Goal: Task Accomplishment & Management: Manage account settings

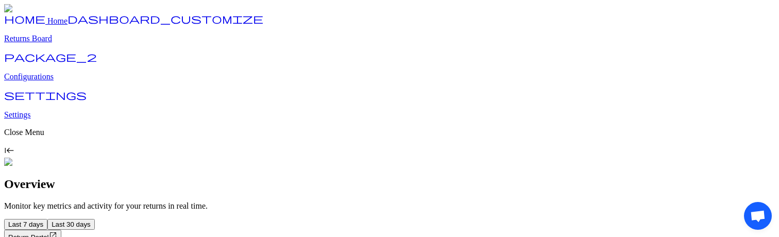
click at [455, 201] on p "Monitor key metrics and activity for your returns in real time." at bounding box center [389, 205] width 771 height 9
click at [39, 81] on p "Configurations" at bounding box center [389, 76] width 771 height 9
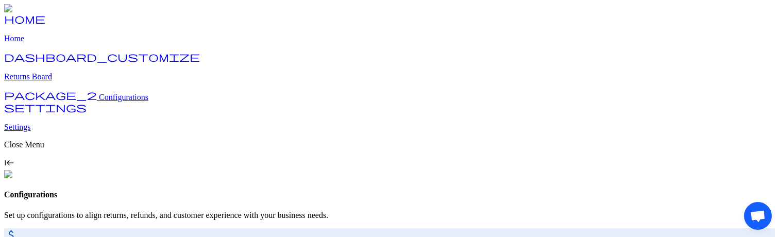
drag, startPoint x: 723, startPoint y: 194, endPoint x: 694, endPoint y: 167, distance: 39.4
drag, startPoint x: 756, startPoint y: 204, endPoint x: 682, endPoint y: 146, distance: 94.3
click at [756, 214] on span "Open chat" at bounding box center [757, 216] width 16 height 13
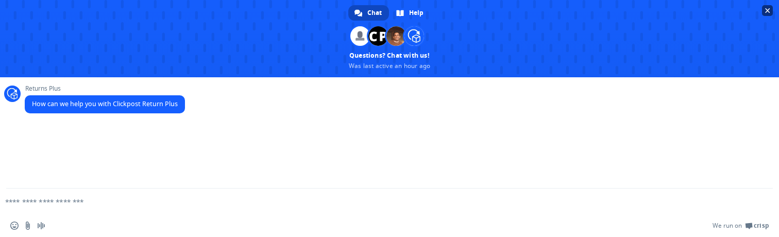
click at [770, 11] on span "Close chat" at bounding box center [767, 10] width 5 height 5
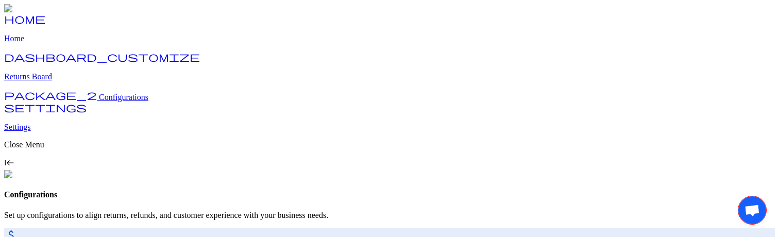
drag, startPoint x: 748, startPoint y: 201, endPoint x: 691, endPoint y: 195, distance: 57.6
drag, startPoint x: 26, startPoint y: 36, endPoint x: 24, endPoint y: 116, distance: 80.4
drag, startPoint x: 22, startPoint y: 202, endPoint x: 82, endPoint y: 182, distance: 63.4
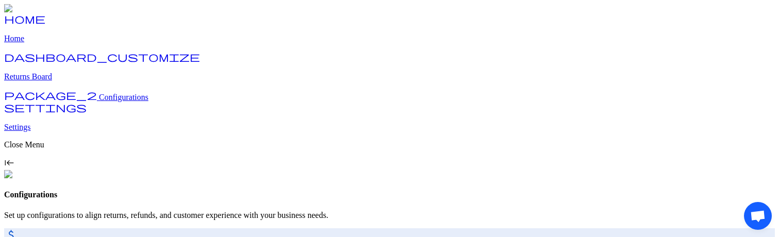
drag, startPoint x: 745, startPoint y: 35, endPoint x: 763, endPoint y: 122, distance: 88.3
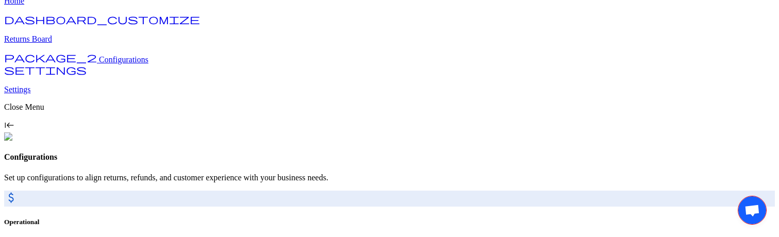
scroll to position [39, 0]
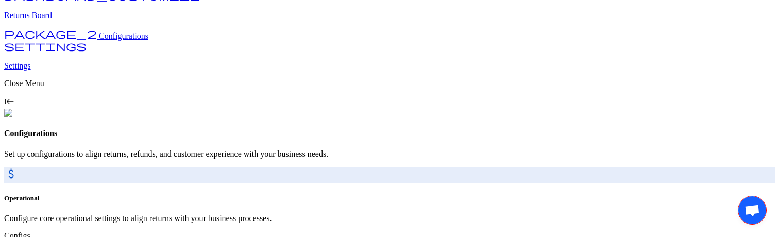
scroll to position [132, 0]
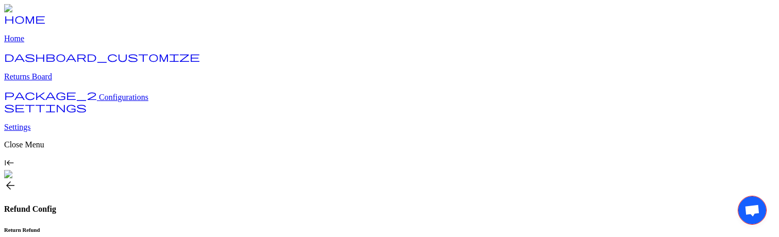
click at [186, 227] on h6 "Return Refund" at bounding box center [389, 230] width 771 height 6
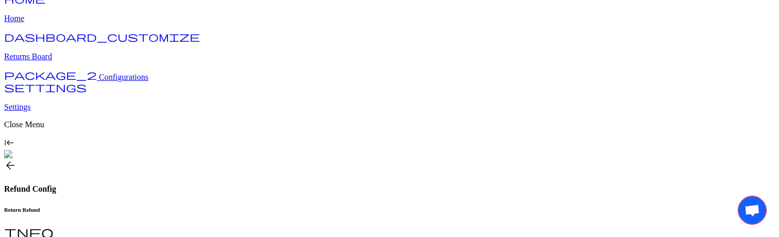
scroll to position [9, 0]
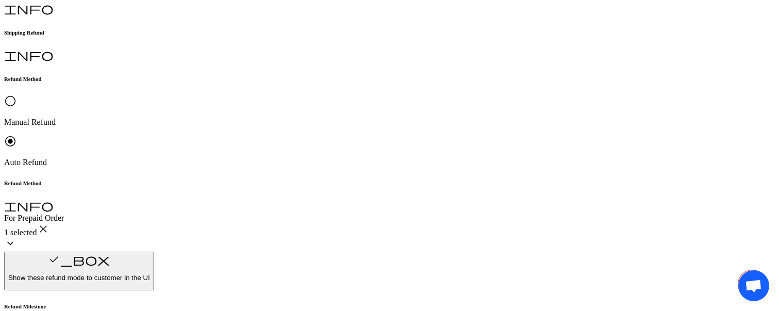
scroll to position [243, 0]
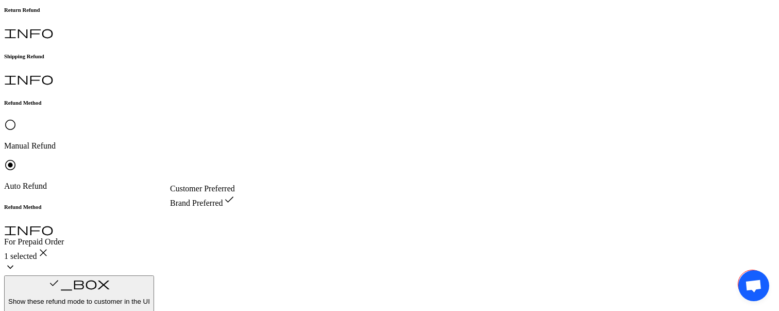
scroll to position [221, 0]
click at [223, 207] on span "Brand Preferred" at bounding box center [196, 202] width 53 height 9
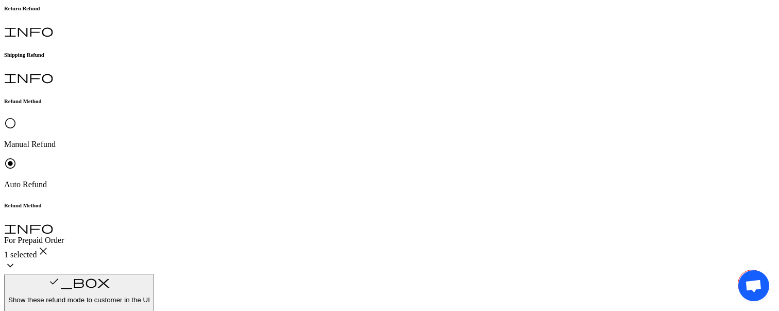
click at [235, 193] on span "Customer Preferred" at bounding box center [202, 188] width 65 height 9
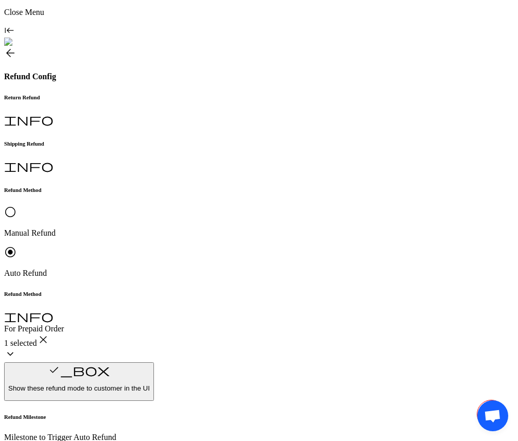
scroll to position [0, 0]
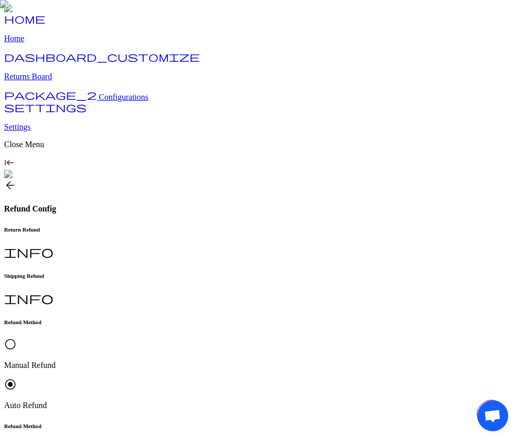
drag, startPoint x: 487, startPoint y: 407, endPoint x: 399, endPoint y: 369, distance: 96.6
click at [399, 236] on body "home Home dashboard_customize Returns Board package_2 Configurations settings S…" at bounding box center [259, 439] width 510 height 870
drag, startPoint x: 31, startPoint y: 39, endPoint x: 29, endPoint y: 102, distance: 63.4
click at [29, 99] on body "home Home dashboard_customize Returns Board package_2 Configurations settings S…" at bounding box center [259, 439] width 510 height 870
drag, startPoint x: 26, startPoint y: 407, endPoint x: 53, endPoint y: 327, distance: 84.7
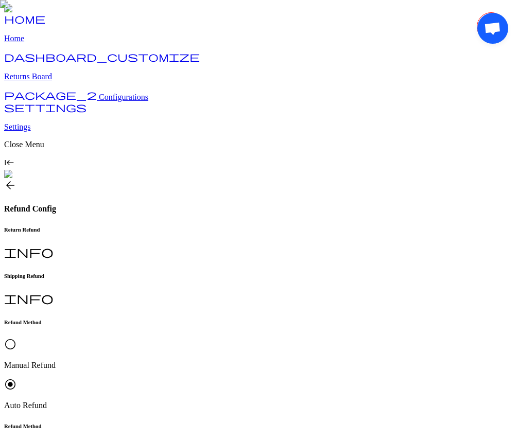
click at [53, 236] on body "home Home dashboard_customize Returns Board package_2 Configurations settings S…" at bounding box center [259, 439] width 510 height 870
drag, startPoint x: 493, startPoint y: 36, endPoint x: 514, endPoint y: 173, distance: 139.1
click at [514, 173] on body "home Home dashboard_customize Returns Board package_2 Configurations settings S…" at bounding box center [259, 439] width 510 height 870
drag, startPoint x: 490, startPoint y: 403, endPoint x: 390, endPoint y: 384, distance: 101.2
click at [390, 236] on body "home Home dashboard_customize Returns Board package_2 Configurations settings S…" at bounding box center [259, 439] width 510 height 870
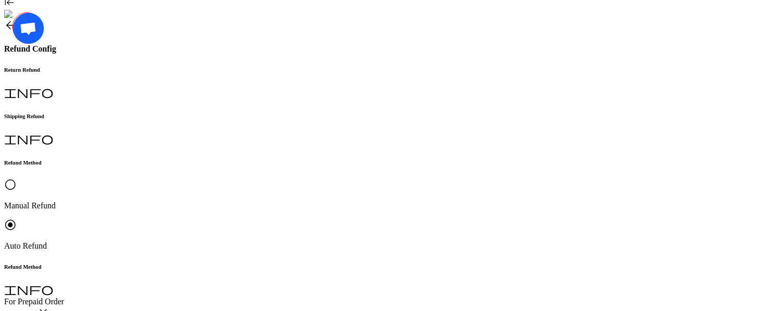
scroll to position [160, 0]
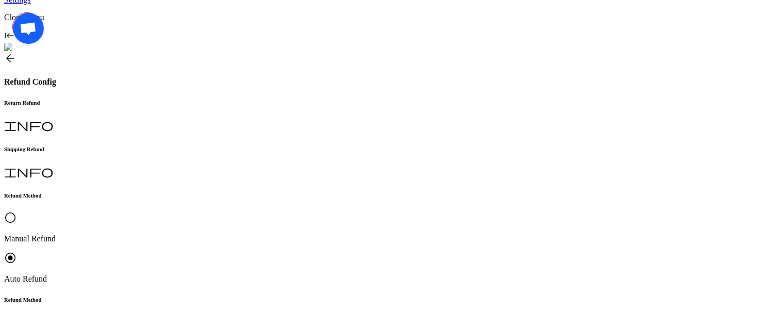
scroll to position [125, 0]
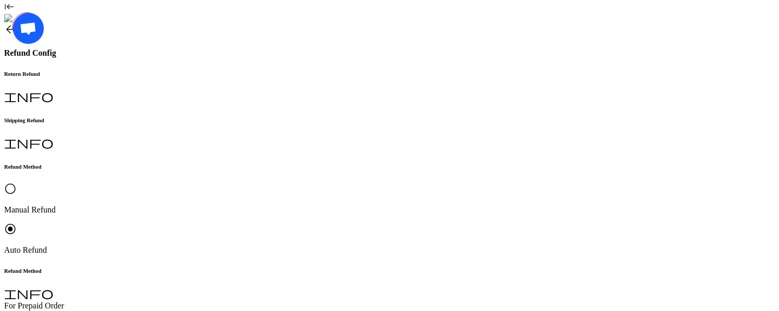
scroll to position [236, 0]
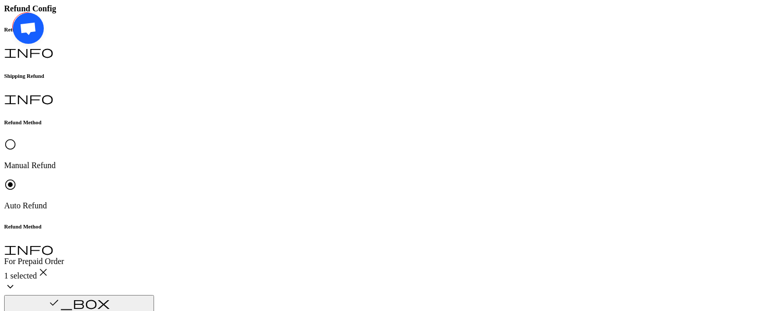
scroll to position [191, 0]
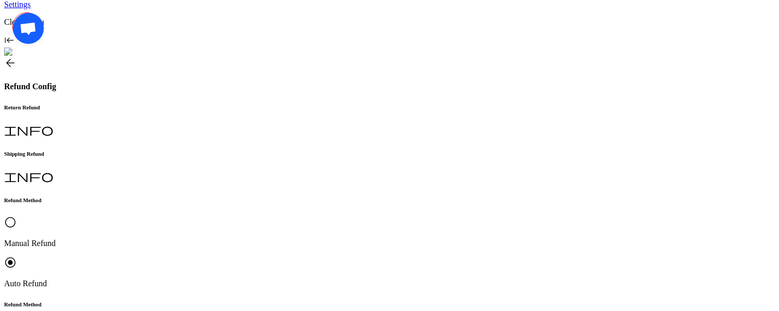
scroll to position [93, 0]
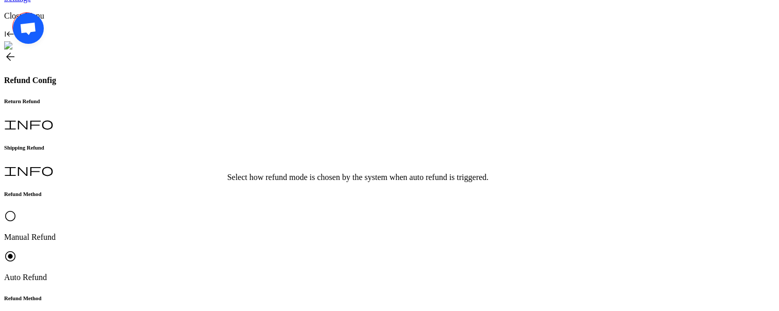
scroll to position [116, 0]
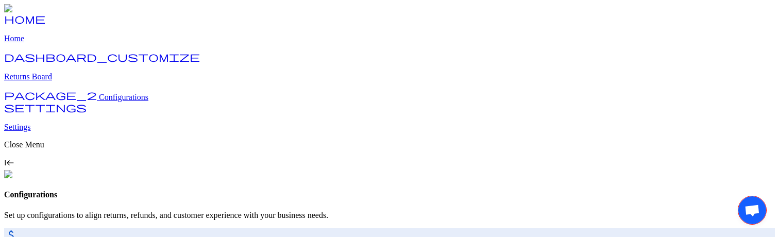
drag, startPoint x: 748, startPoint y: 203, endPoint x: 702, endPoint y: 199, distance: 47.1
drag, startPoint x: 28, startPoint y: 38, endPoint x: 80, endPoint y: 79, distance: 65.6
drag, startPoint x: 747, startPoint y: 221, endPoint x: 659, endPoint y: 222, distance: 88.1
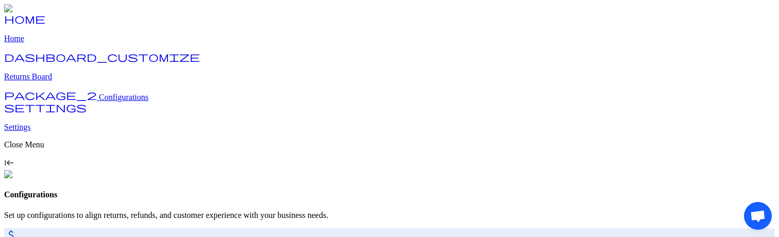
drag, startPoint x: 29, startPoint y: 217, endPoint x: 120, endPoint y: 195, distance: 93.9
drag, startPoint x: 743, startPoint y: 35, endPoint x: 756, endPoint y: 102, distance: 68.7
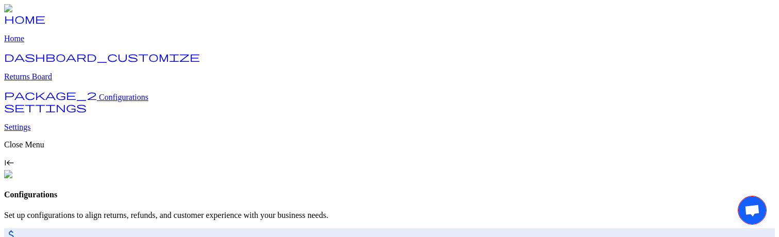
drag, startPoint x: 732, startPoint y: 222, endPoint x: 674, endPoint y: 222, distance: 58.7
drag, startPoint x: 29, startPoint y: 39, endPoint x: 2, endPoint y: 83, distance: 52.5
drag, startPoint x: 29, startPoint y: 220, endPoint x: 120, endPoint y: 181, distance: 98.7
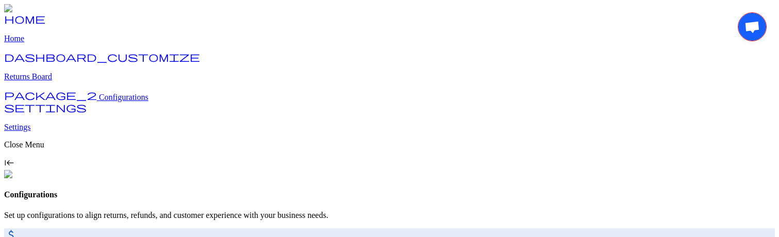
drag, startPoint x: 753, startPoint y: 41, endPoint x: 750, endPoint y: 142, distance: 101.0
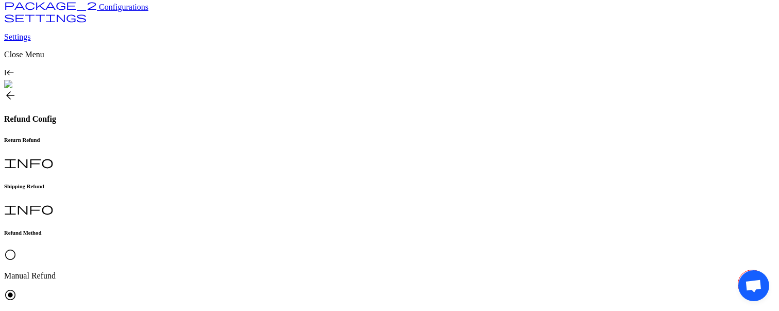
scroll to position [75, 0]
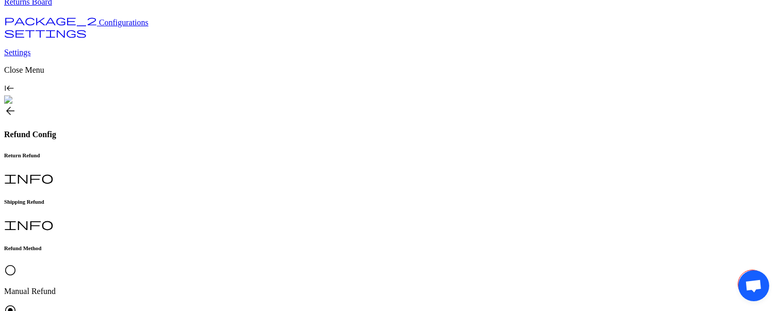
drag, startPoint x: 239, startPoint y: 191, endPoint x: 170, endPoint y: 190, distance: 69.0
copy h6 "Refund Milestone"
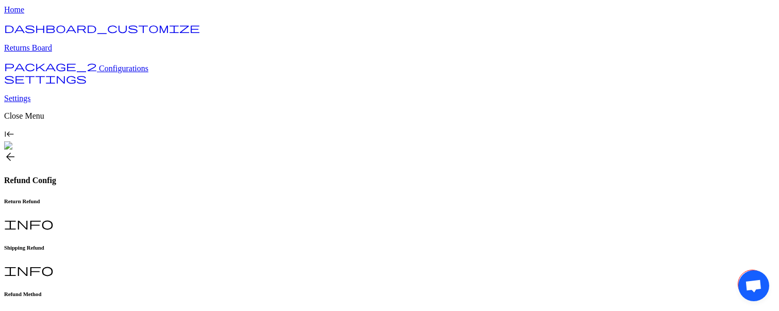
scroll to position [76, 0]
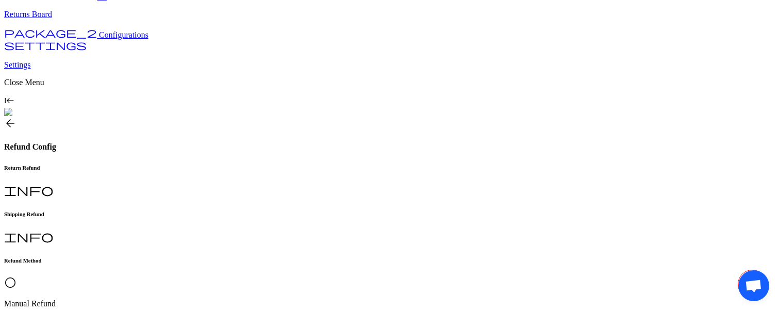
scroll to position [113, 0]
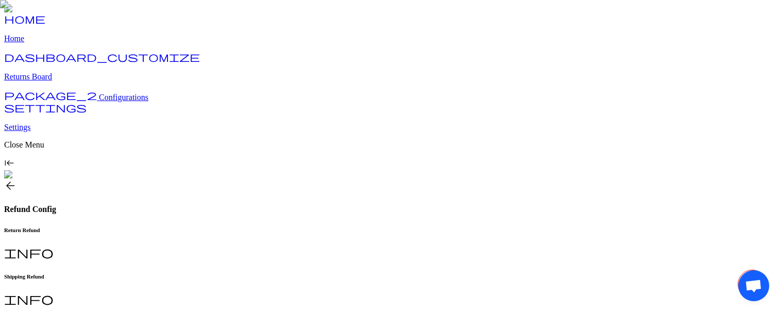
click at [258, 273] on h6 "Shipping Refund" at bounding box center [389, 276] width 771 height 6
click at [193, 227] on h6 "Return Refund" at bounding box center [389, 230] width 771 height 6
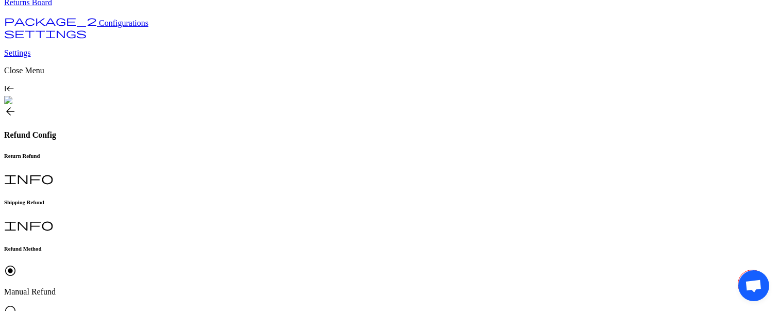
scroll to position [76, 0]
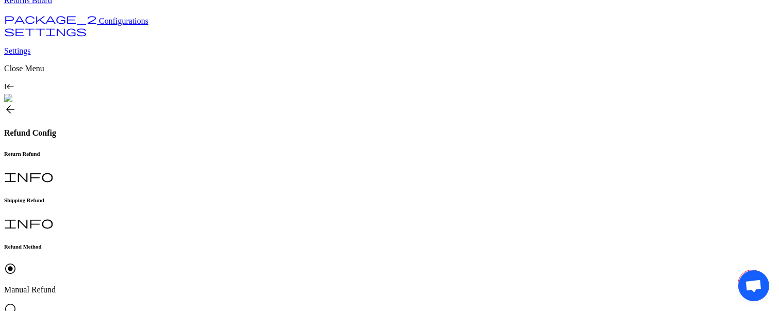
click at [16, 302] on span "radio_button_unchecked" at bounding box center [10, 308] width 12 height 12
click at [16, 262] on span "radio_button_unchecked" at bounding box center [10, 268] width 12 height 12
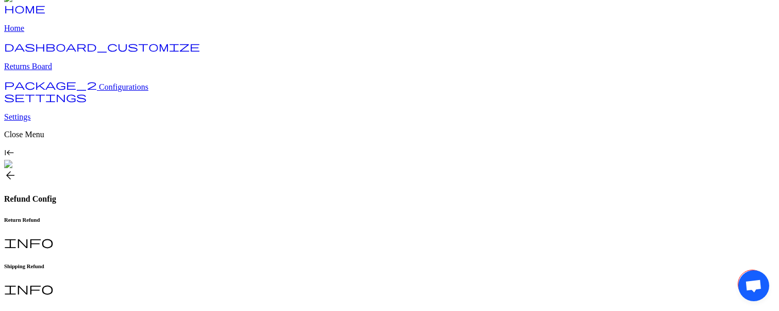
scroll to position [14, 0]
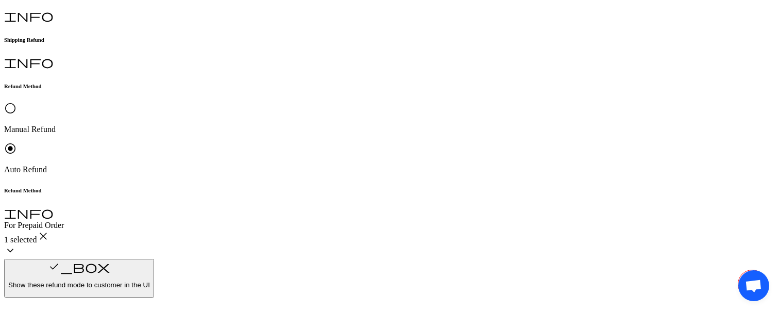
scroll to position [201, 0]
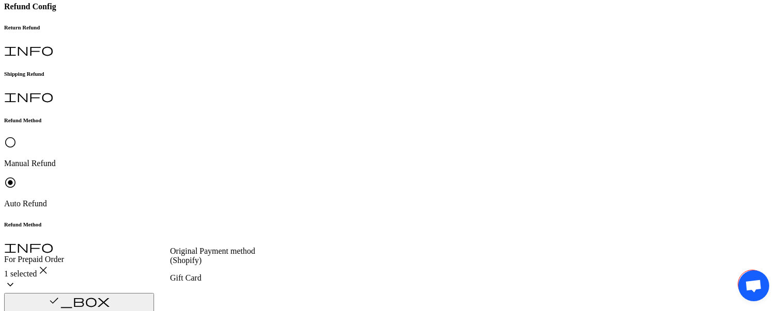
click at [206, 263] on p "Original Payment method (Shopify)" at bounding box center [228, 255] width 116 height 19
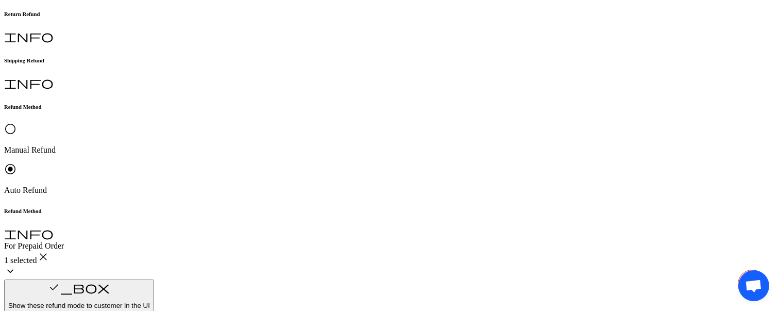
scroll to position [215, 0]
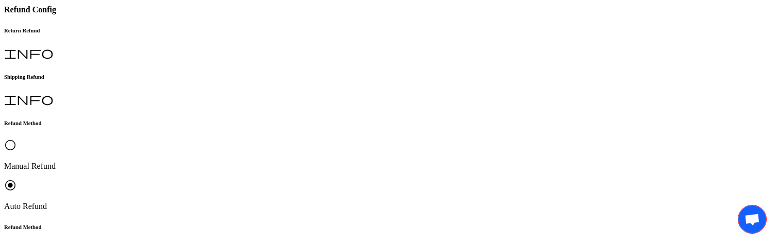
scroll to position [200, 0]
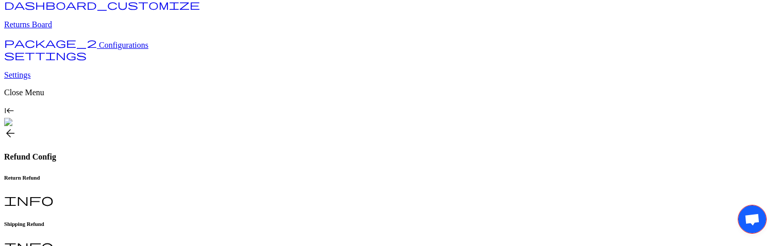
scroll to position [84, 0]
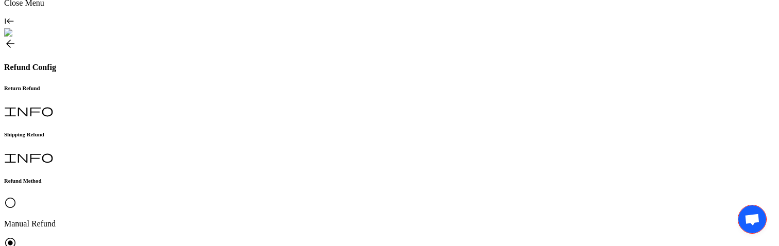
scroll to position [233, 0]
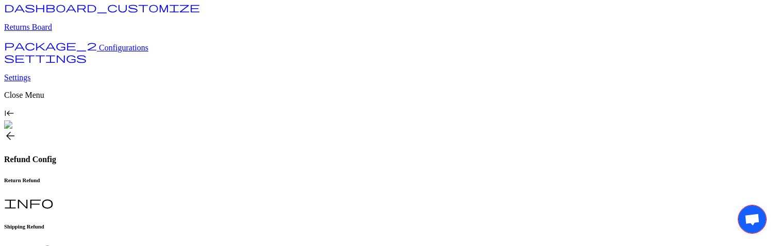
scroll to position [60, 0]
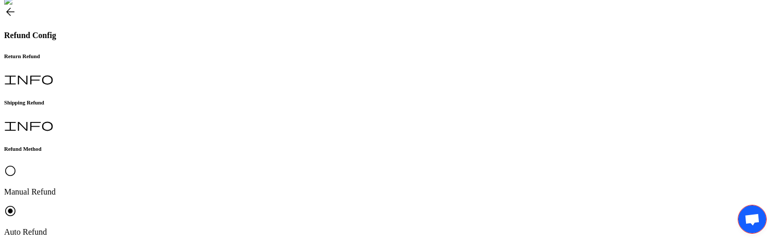
scroll to position [234, 0]
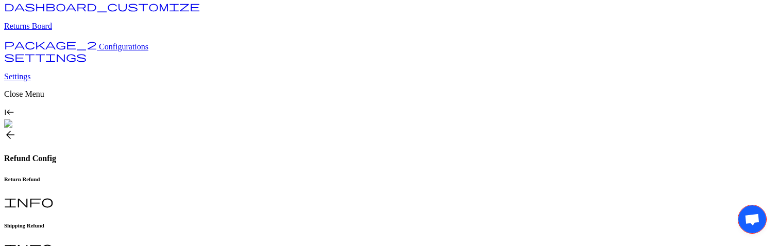
scroll to position [51, 0]
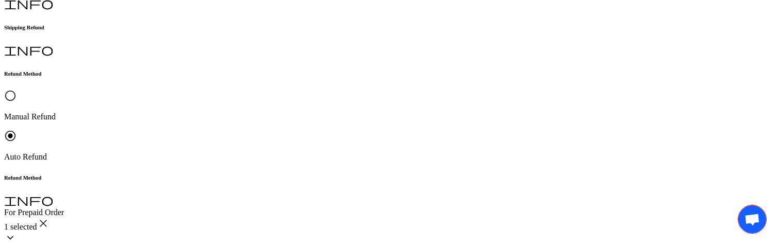
scroll to position [250, 0]
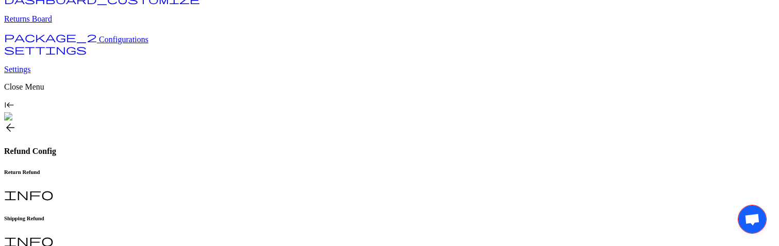
scroll to position [80, 0]
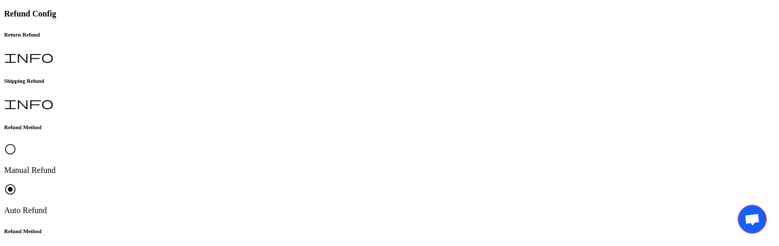
scroll to position [238, 0]
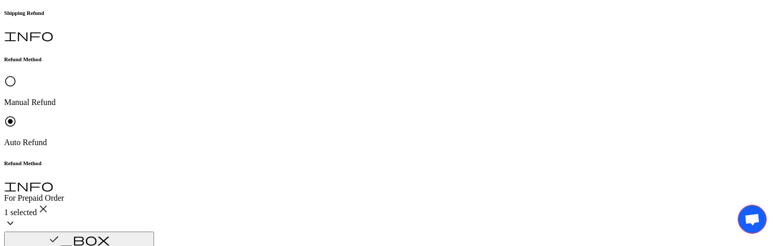
scroll to position [266, 0]
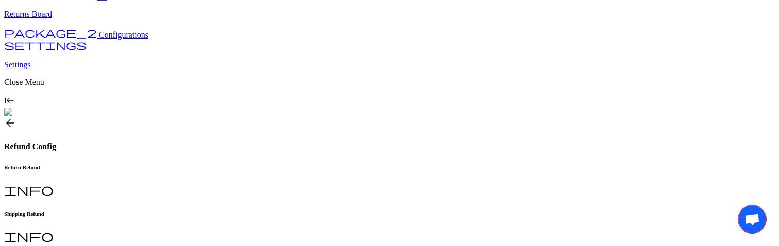
scroll to position [88, 0]
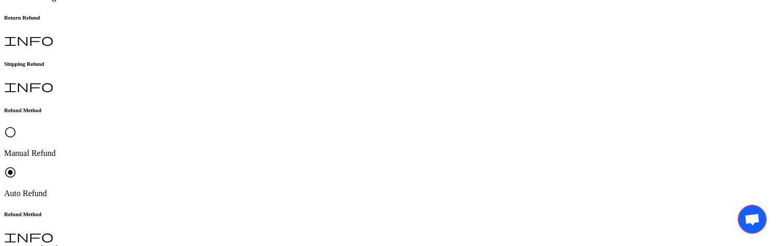
scroll to position [257, 0]
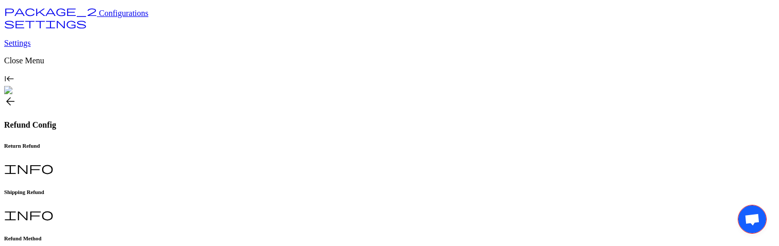
scroll to position [123, 0]
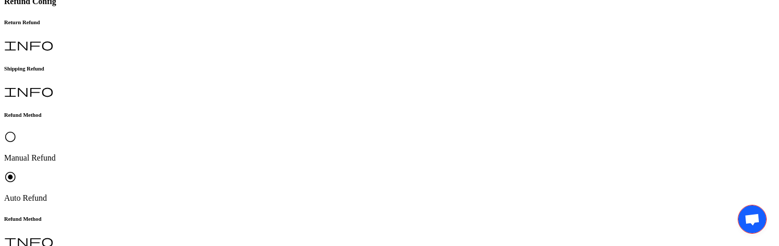
scroll to position [266, 0]
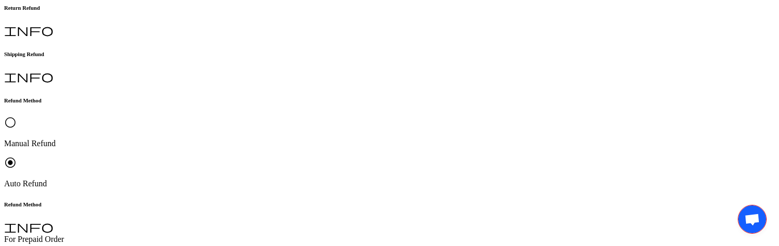
click at [200, 189] on p "Original Payment method (Shopify)" at bounding box center [228, 187] width 116 height 19
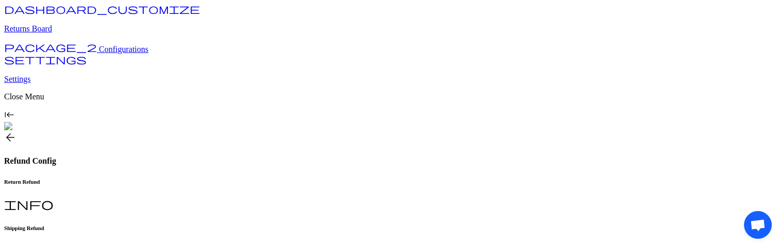
scroll to position [49, 0]
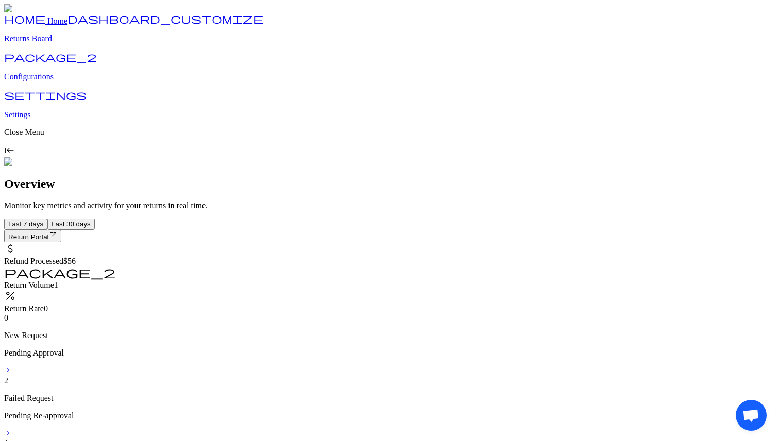
click at [52, 81] on p "Configurations" at bounding box center [389, 76] width 771 height 9
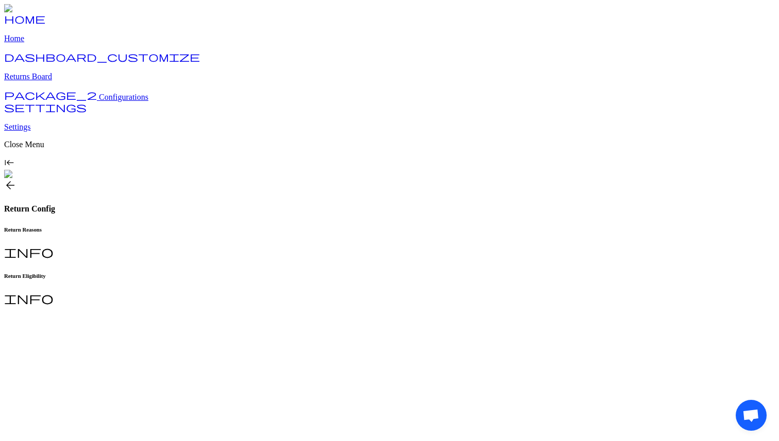
click at [184, 227] on h6 "Return Reasons" at bounding box center [389, 230] width 771 height 6
click at [172, 227] on h6 "Return Reasons" at bounding box center [389, 230] width 771 height 6
type input "**********"
click at [252, 273] on div "Return Eligibility info" at bounding box center [389, 289] width 771 height 33
click at [87, 101] on link "package_2 Configurations" at bounding box center [76, 97] width 144 height 9
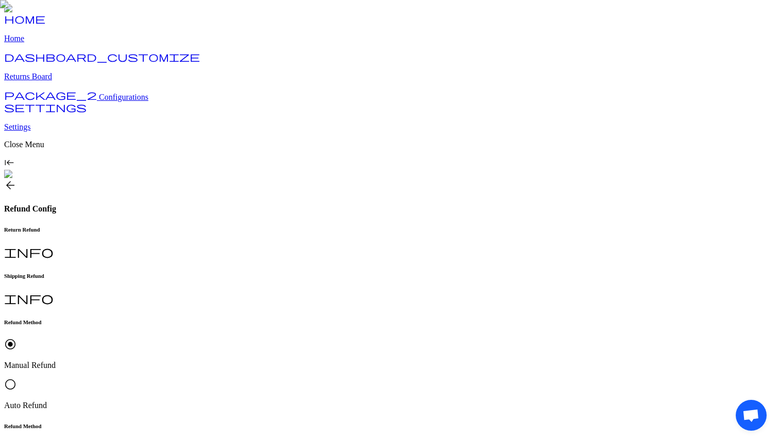
click at [262, 401] on p "Auto Refund" at bounding box center [389, 405] width 771 height 9
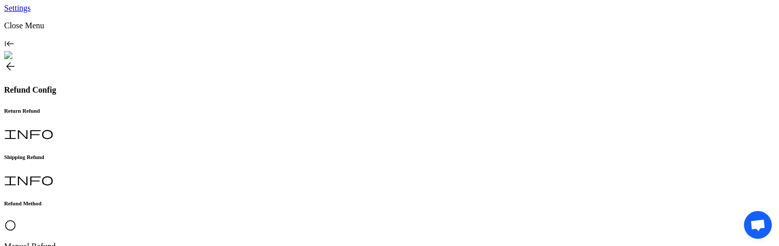
scroll to position [266, 0]
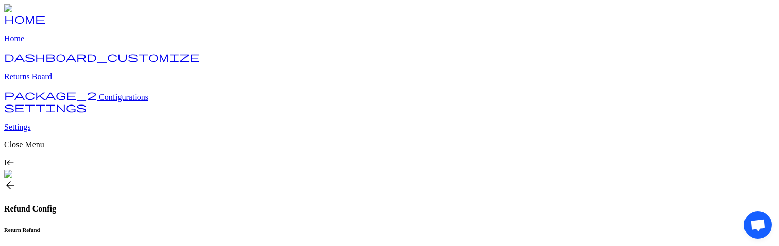
click at [751, 213] on span "Open chat" at bounding box center [758, 225] width 28 height 28
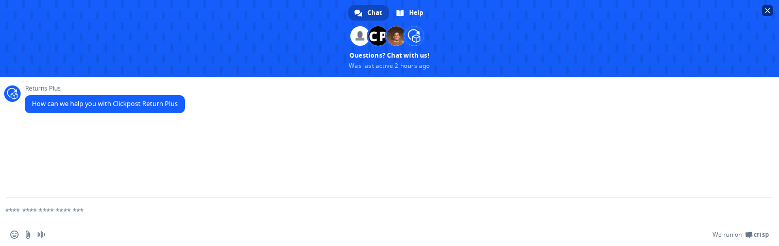
click at [766, 8] on span "Close chat" at bounding box center [767, 10] width 5 height 5
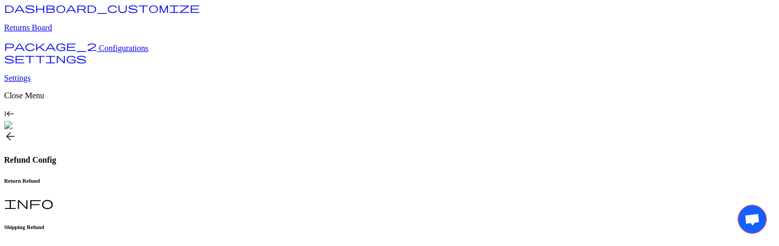
scroll to position [42, 0]
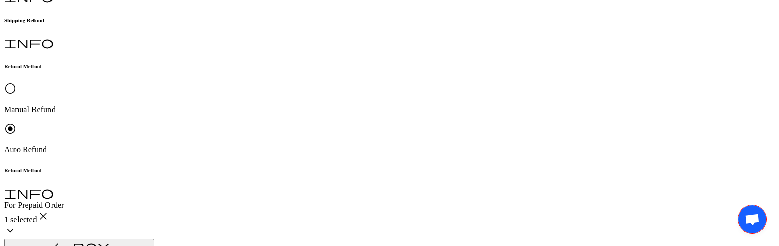
scroll to position [257, 0]
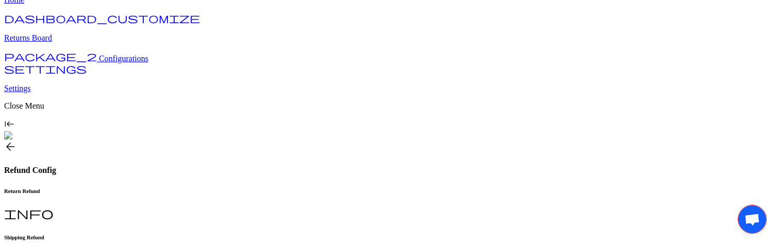
scroll to position [23, 0]
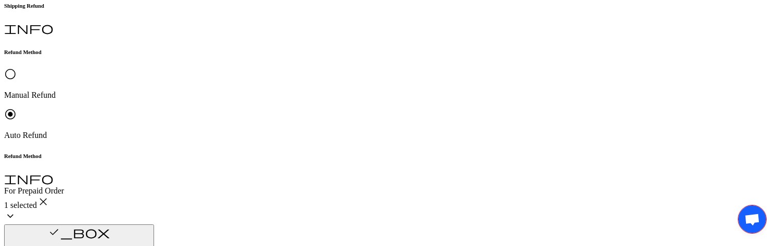
scroll to position [276, 0]
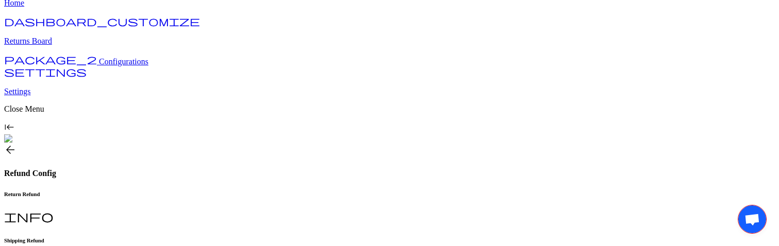
scroll to position [53, 0]
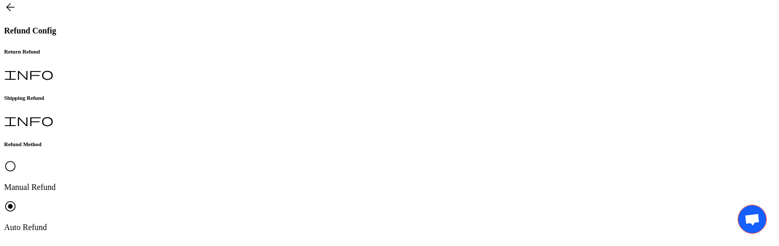
scroll to position [183, 0]
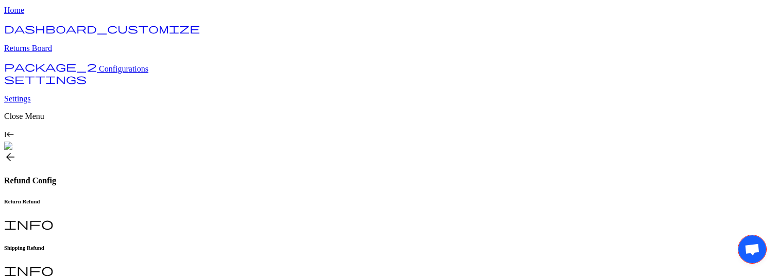
scroll to position [25, 0]
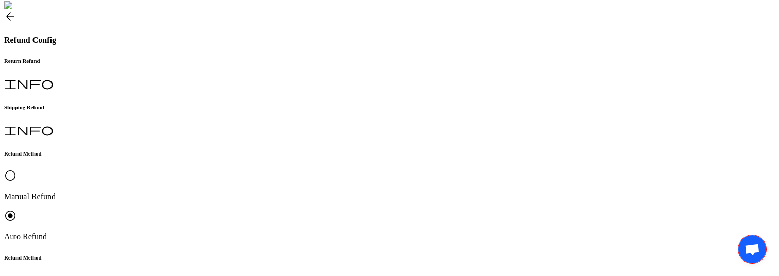
scroll to position [186, 0]
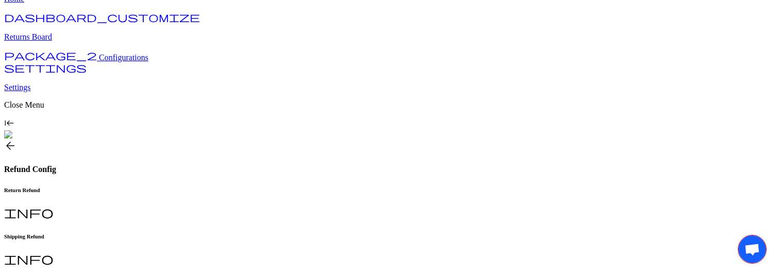
scroll to position [52, 0]
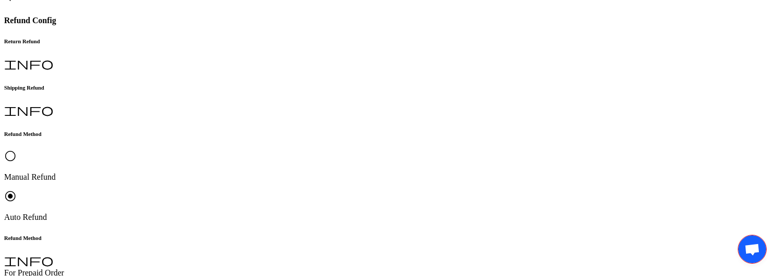
scroll to position [191, 0]
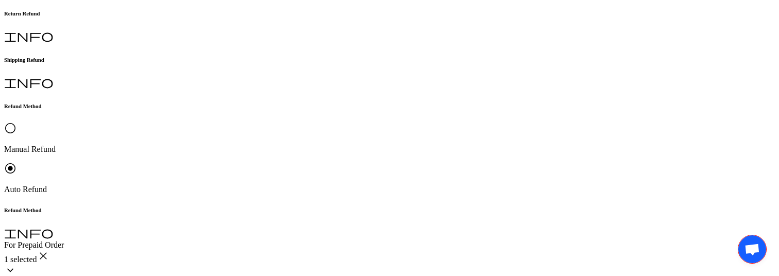
scroll to position [216, 0]
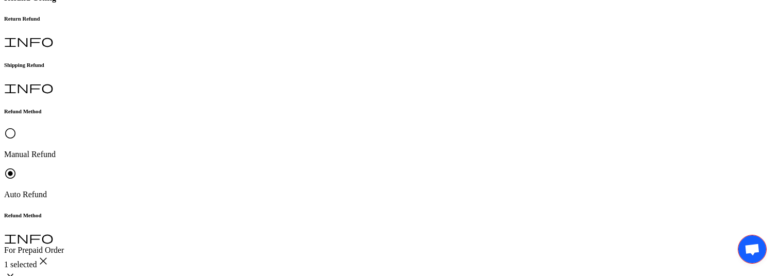
scroll to position [214, 0]
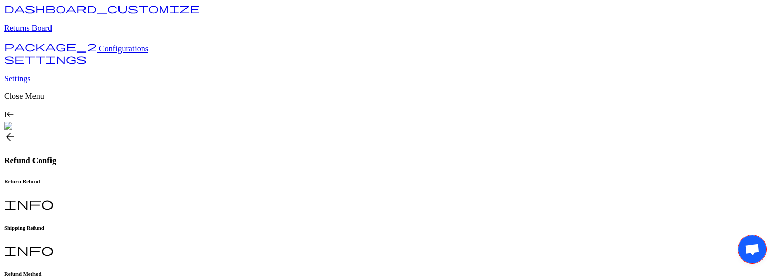
scroll to position [49, 0]
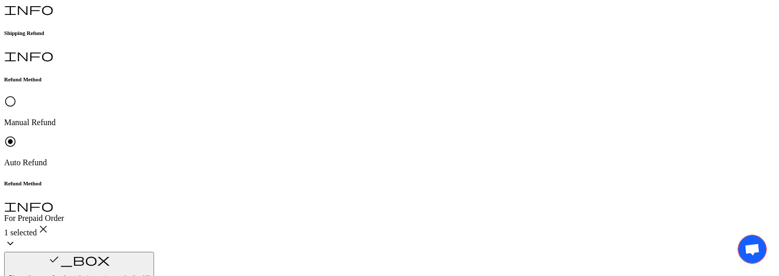
scroll to position [245, 0]
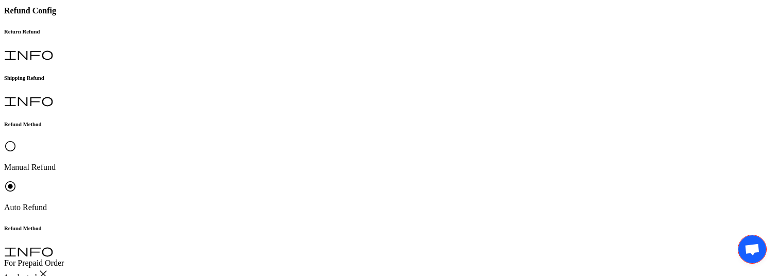
scroll to position [199, 0]
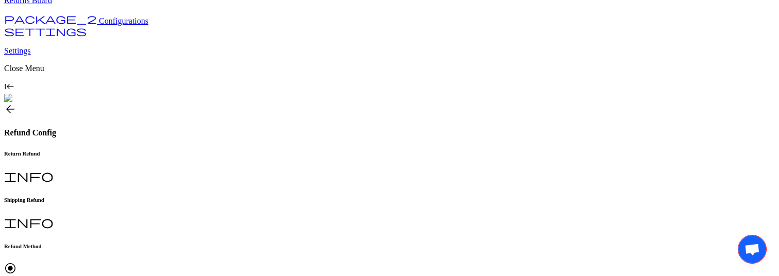
scroll to position [86, 0]
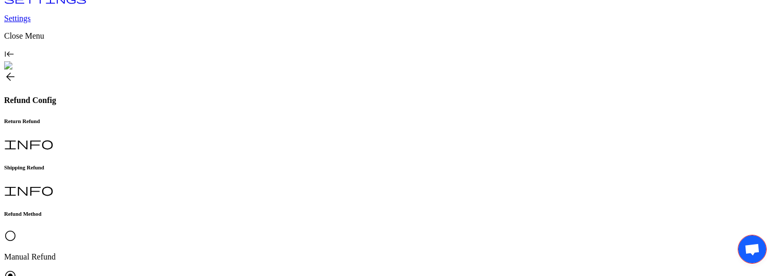
scroll to position [184, 0]
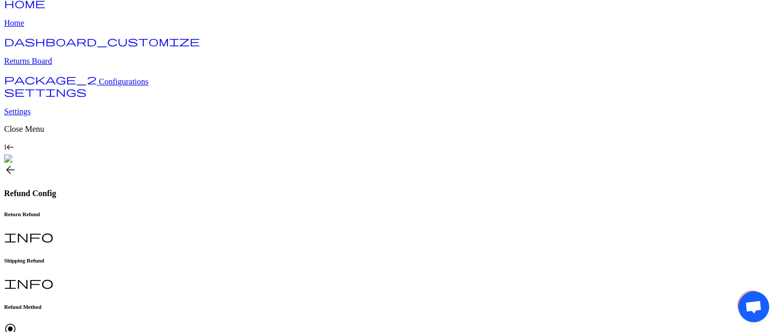
scroll to position [1, 0]
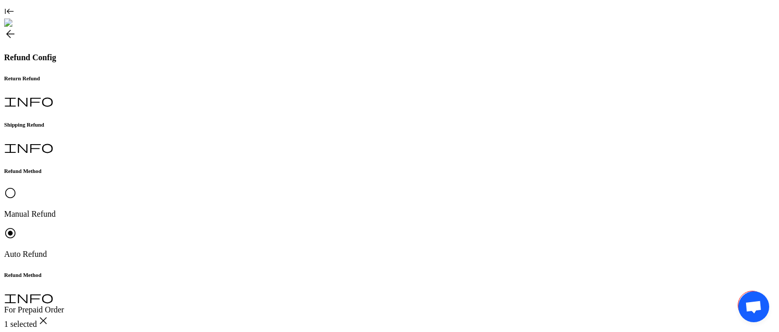
scroll to position [149, 0]
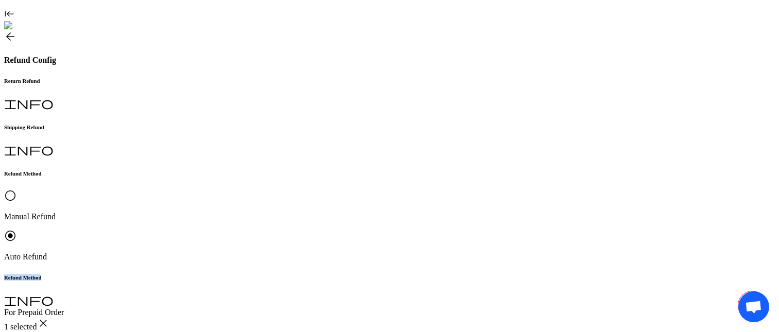
drag, startPoint x: 230, startPoint y: 25, endPoint x: 168, endPoint y: 23, distance: 61.8
copy h6 "Refund Method"
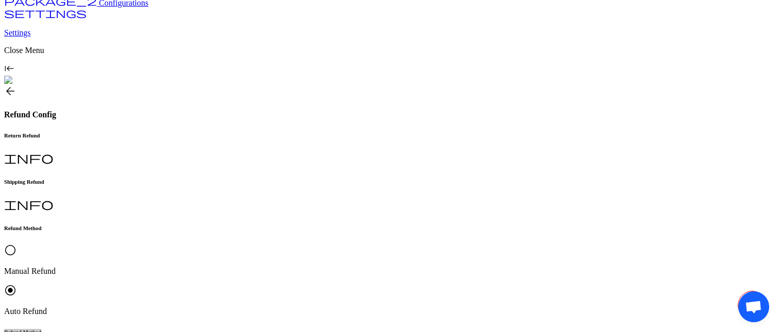
scroll to position [94, 0]
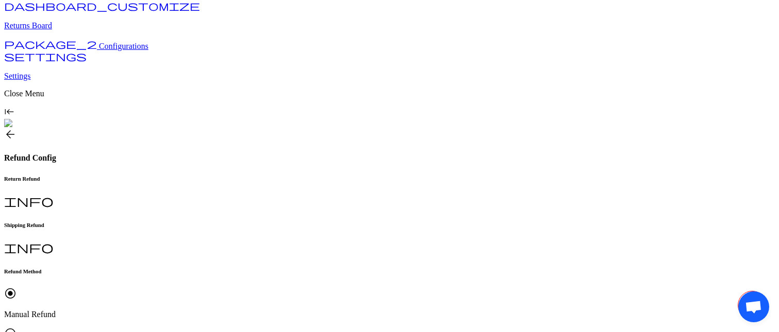
scroll to position [42, 0]
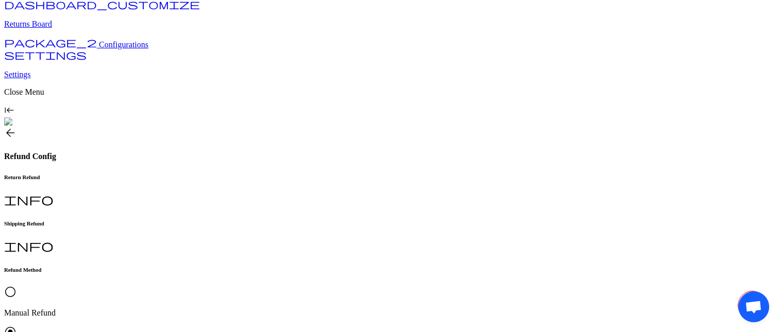
scroll to position [41, 0]
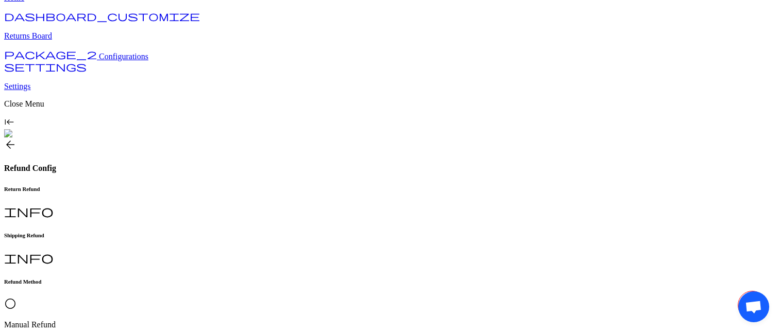
click at [209, 320] on p "Manual Refund" at bounding box center [389, 324] width 771 height 9
click at [267, 232] on h6 "Shipping Refund" at bounding box center [389, 235] width 771 height 6
click at [169, 186] on h6 "Return Refund" at bounding box center [389, 189] width 771 height 6
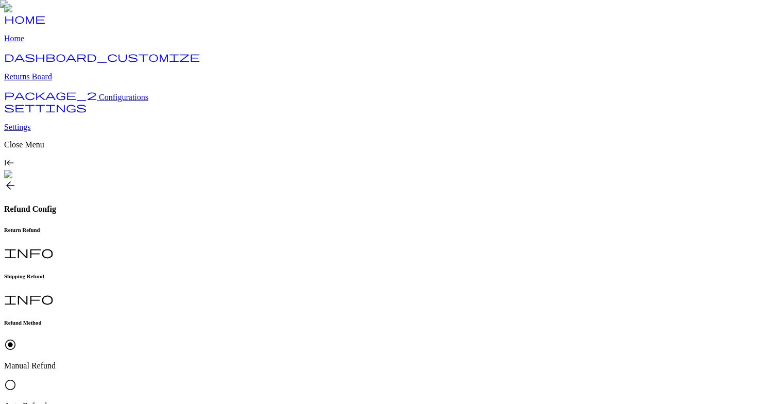
click at [268, 401] on p "Auto Refund" at bounding box center [389, 405] width 771 height 9
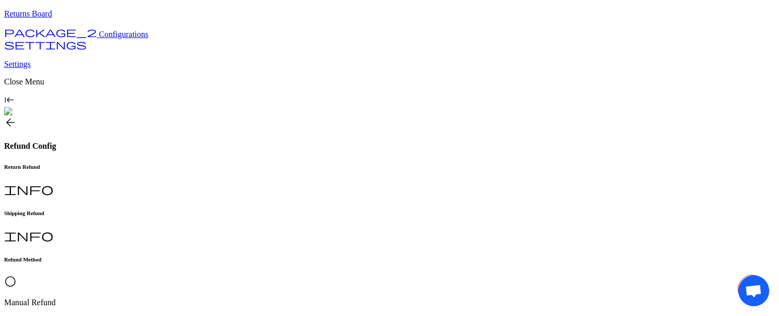
scroll to position [58, 0]
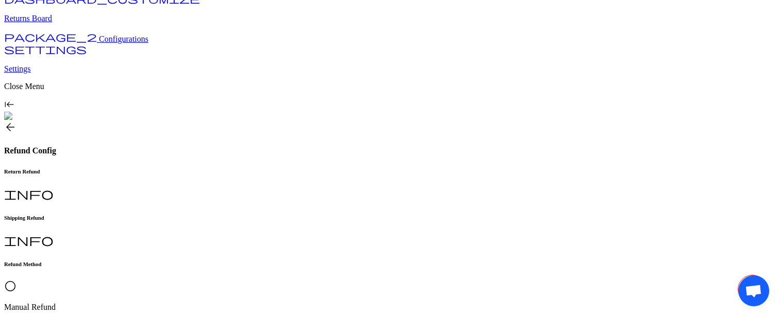
drag, startPoint x: 229, startPoint y: 116, endPoint x: 170, endPoint y: 113, distance: 58.8
copy h6 "Refund Method"
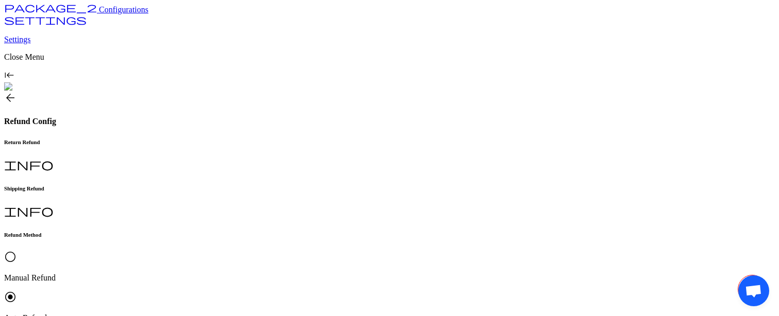
scroll to position [90, 0]
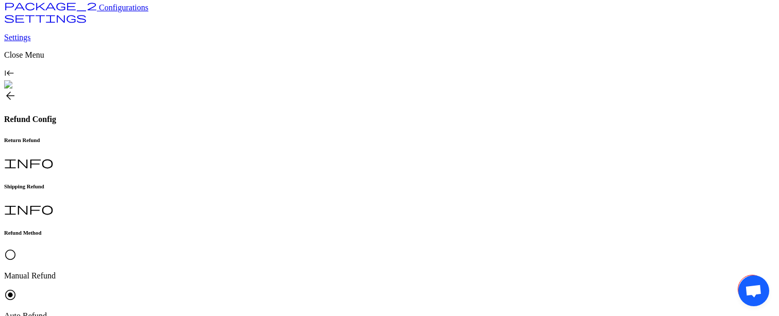
drag, startPoint x: 223, startPoint y: 104, endPoint x: 170, endPoint y: 105, distance: 53.1
copy span "For Prepaid Order"
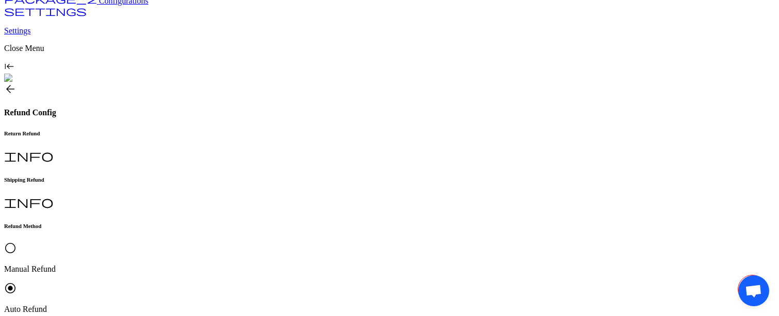
scroll to position [74, 0]
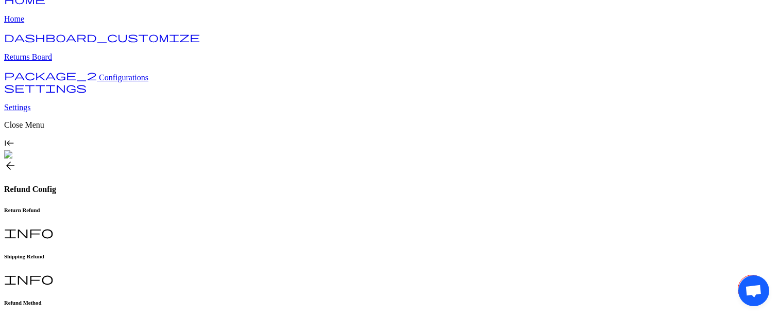
scroll to position [15, 0]
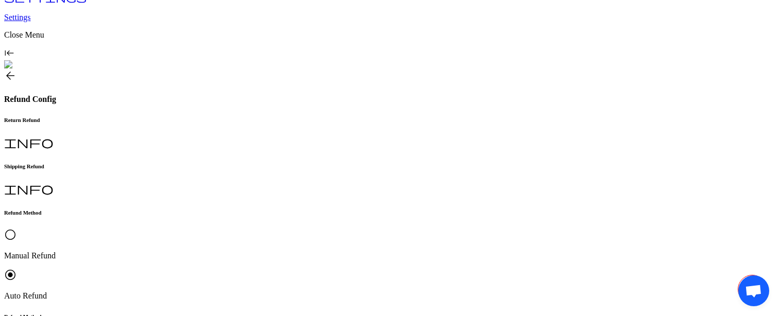
scroll to position [0, 0]
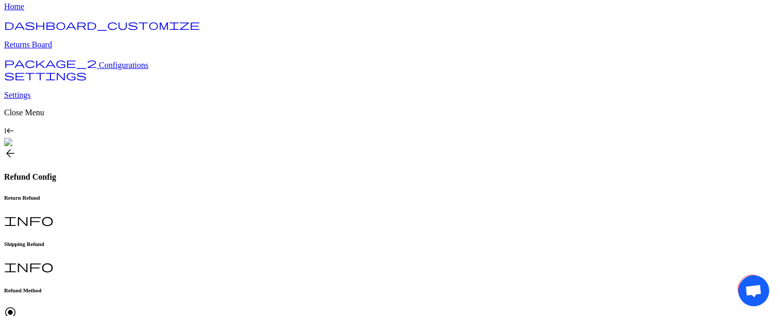
scroll to position [28, 0]
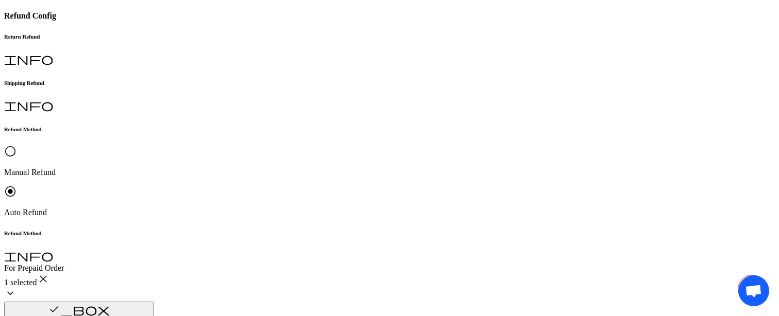
scroll to position [192, 0]
click at [205, 278] on p "Gift Card" at bounding box center [257, 273] width 174 height 9
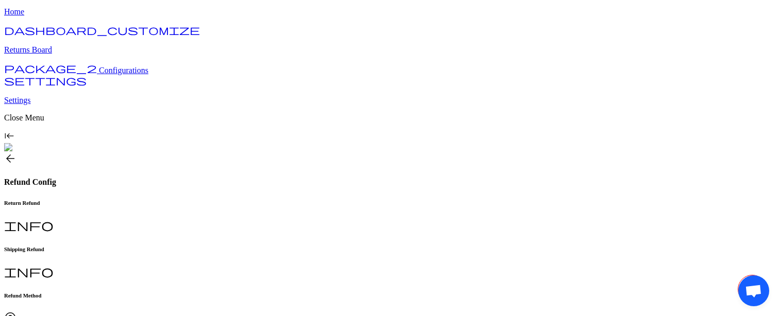
scroll to position [80, 0]
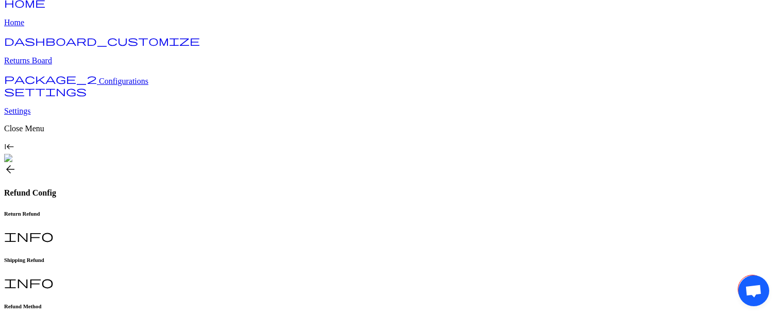
scroll to position [0, 0]
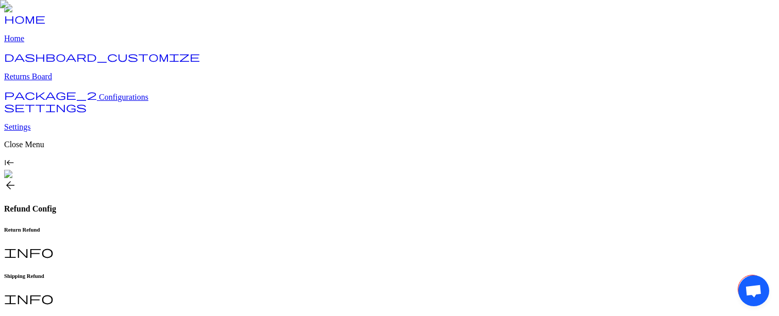
click at [249, 273] on h6 "Shipping Refund" at bounding box center [389, 276] width 771 height 6
click at [196, 227] on div "Return Refund info" at bounding box center [389, 243] width 771 height 33
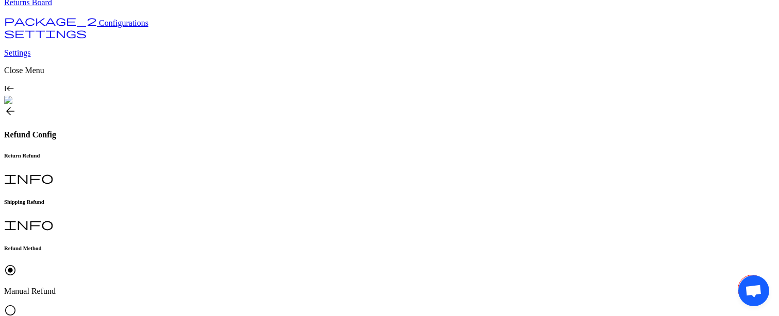
scroll to position [33, 0]
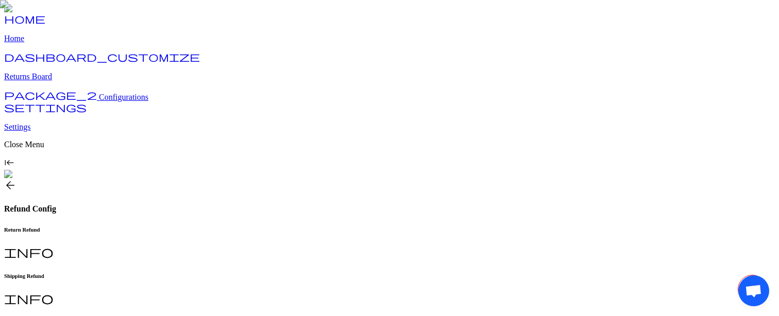
click at [256, 273] on div "Shipping Refund info" at bounding box center [389, 289] width 771 height 33
click at [174, 227] on h6 "Return Refund" at bounding box center [389, 230] width 771 height 6
click at [16, 179] on span "arrow_back" at bounding box center [10, 185] width 12 height 12
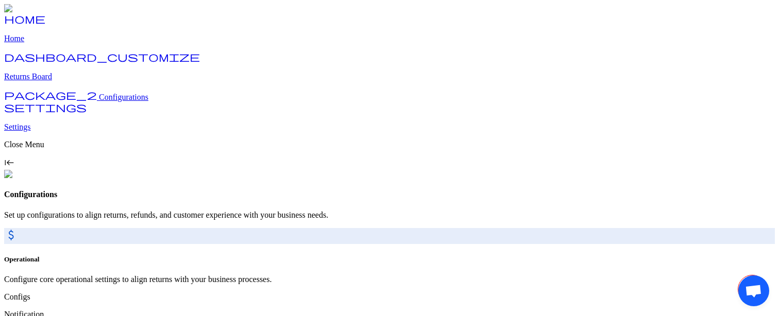
scroll to position [53, 0]
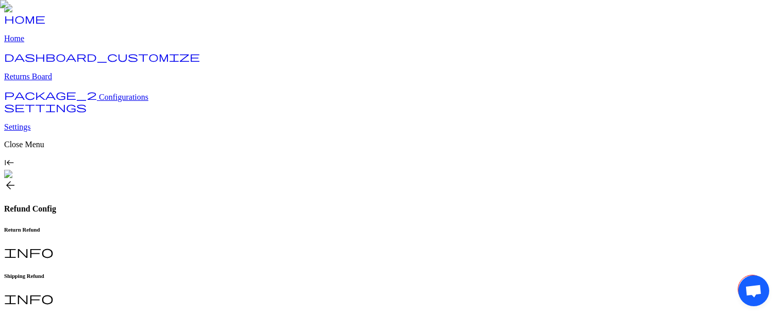
click at [16, 179] on span "arrow_back" at bounding box center [10, 185] width 12 height 12
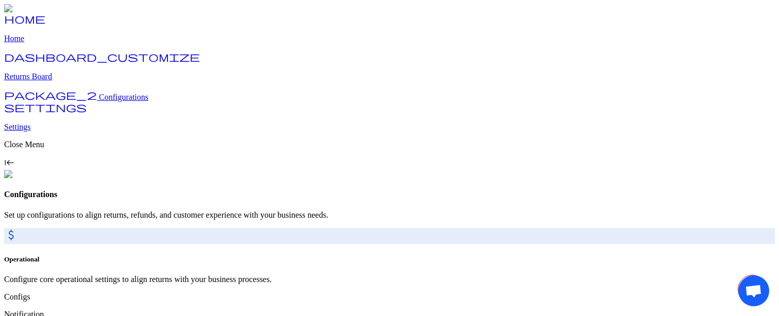
scroll to position [53, 0]
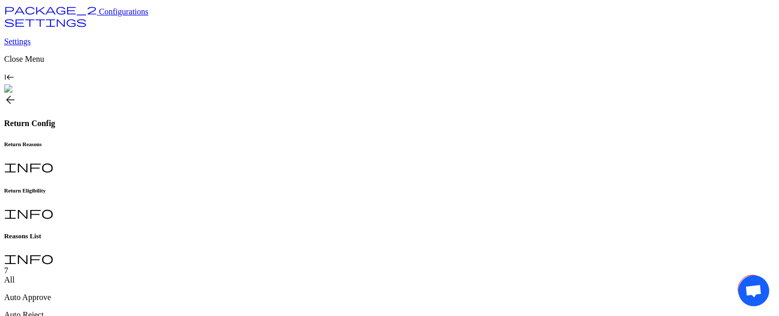
scroll to position [79, 0]
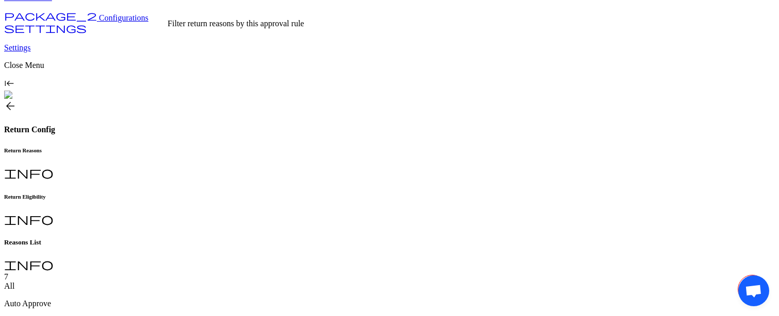
click at [206, 299] on p "Auto Approve" at bounding box center [389, 303] width 771 height 9
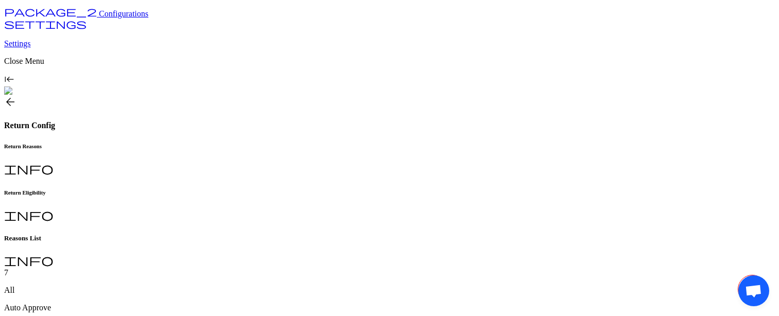
scroll to position [73, 0]
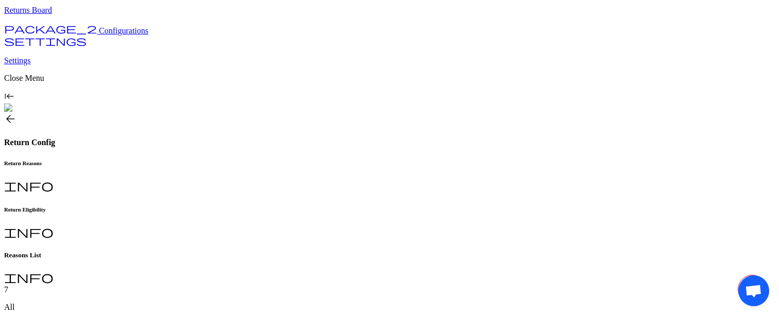
scroll to position [10, 0]
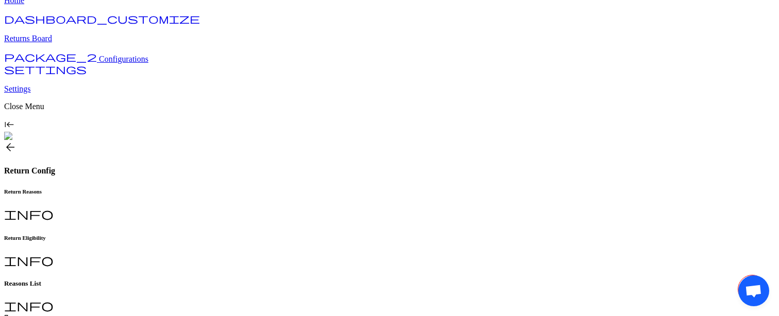
scroll to position [0, 0]
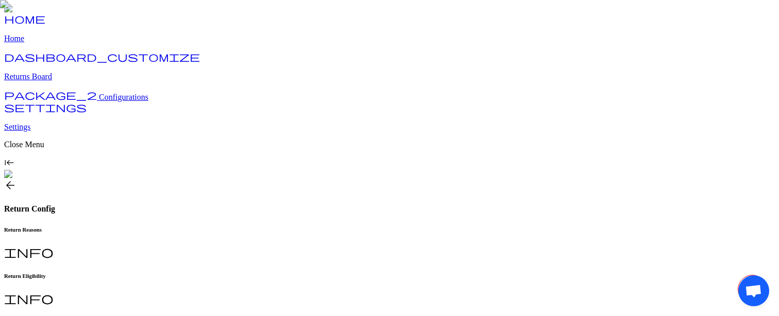
click at [260, 273] on h6 "Return Eligibility" at bounding box center [389, 276] width 771 height 6
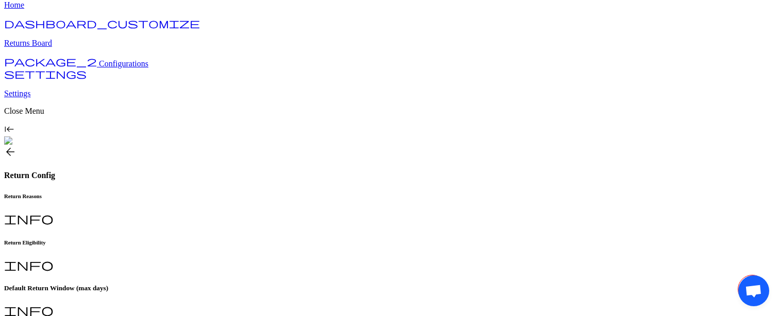
scroll to position [21, 0]
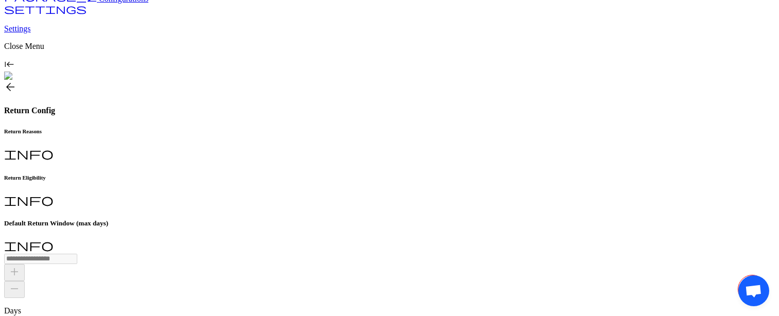
scroll to position [92, 0]
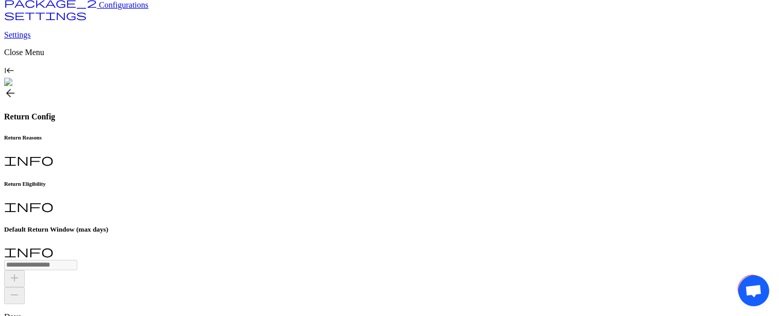
drag, startPoint x: 246, startPoint y: 79, endPoint x: 158, endPoint y: 77, distance: 88.6
copy h5 "Non Returnable Rules"
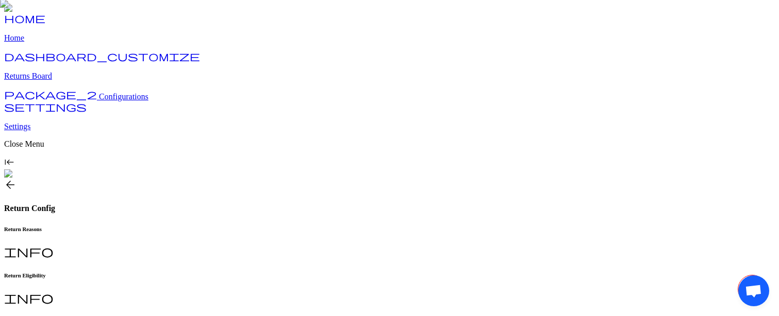
scroll to position [0, 0]
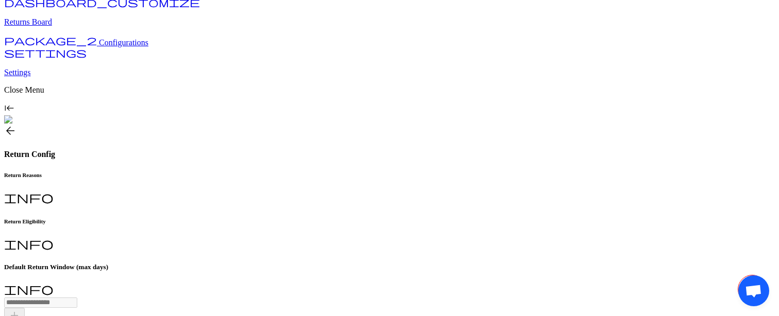
scroll to position [134, 0]
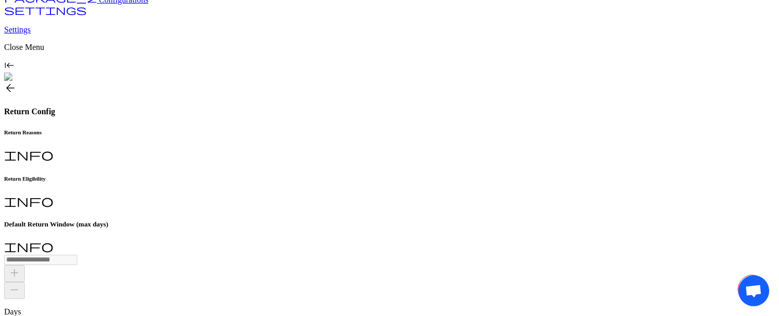
type input "**********"
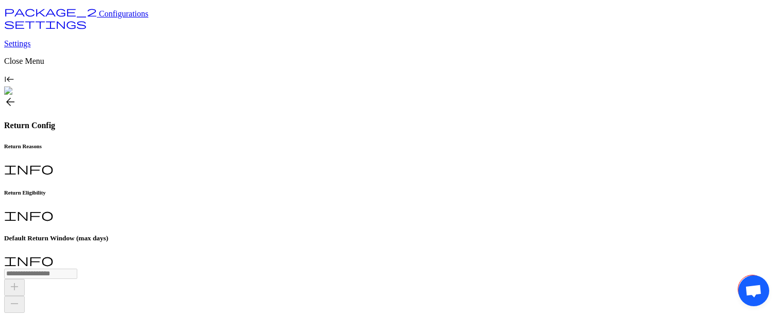
scroll to position [126, 0]
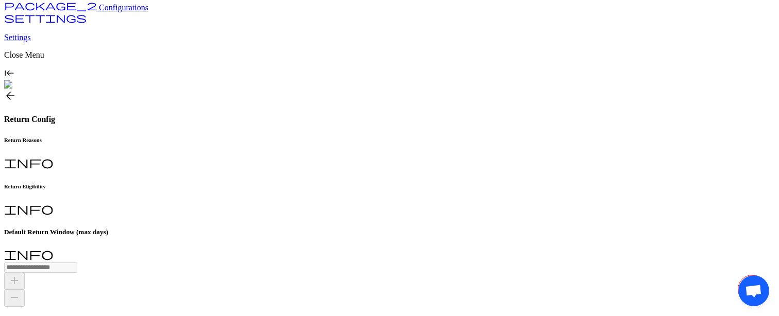
scroll to position [142, 0]
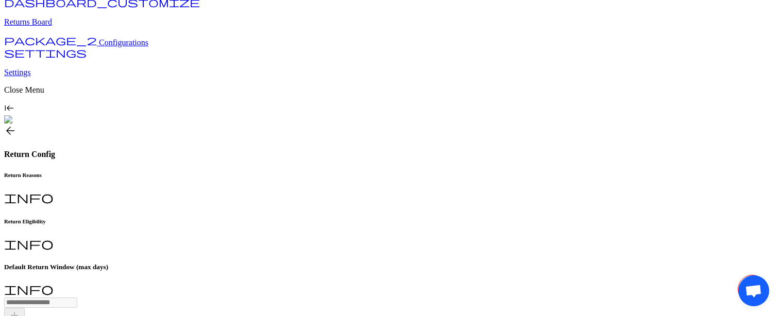
scroll to position [95, 0]
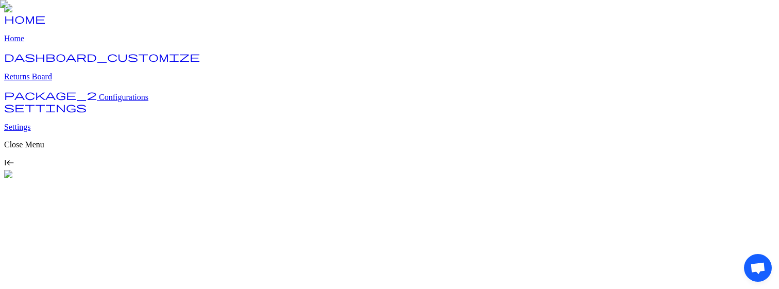
click at [99, 101] on span "Configurations" at bounding box center [123, 97] width 49 height 9
click at [67, 101] on link "package_2 Configurations" at bounding box center [76, 97] width 144 height 9
click at [99, 101] on span "Configurations" at bounding box center [123, 97] width 49 height 9
click at [67, 81] on p "Returns Board" at bounding box center [389, 76] width 771 height 9
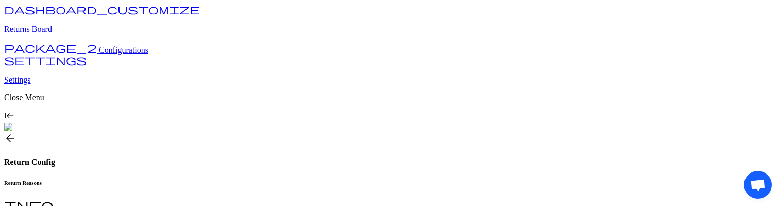
scroll to position [1, 0]
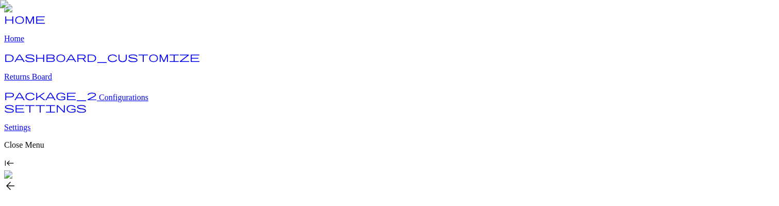
type input "**"
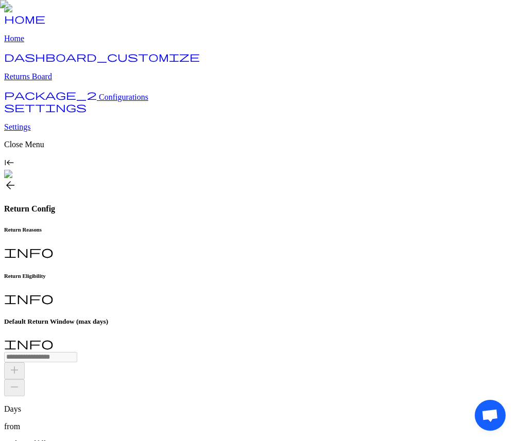
scroll to position [46, 0]
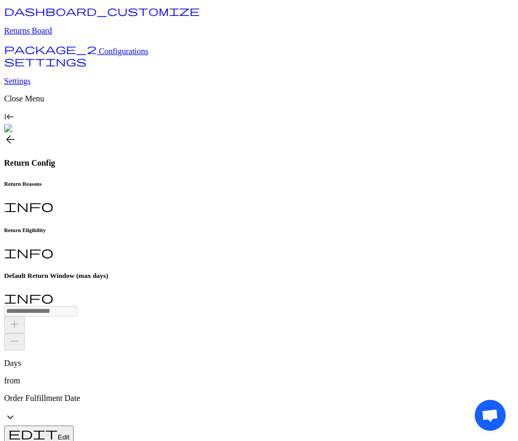
click at [491, 205] on span "Open chat" at bounding box center [490, 416] width 17 height 14
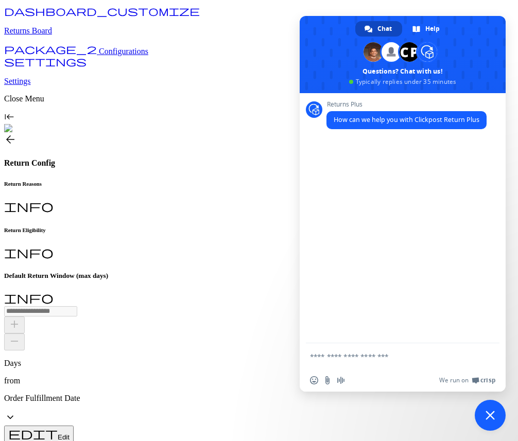
click at [491, 205] on span "Close chat" at bounding box center [490, 415] width 9 height 9
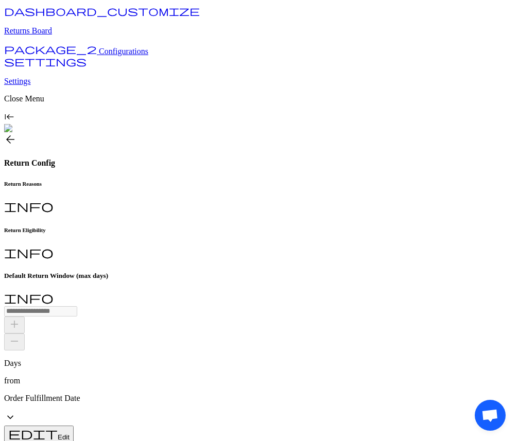
drag, startPoint x: 491, startPoint y: 419, endPoint x: 330, endPoint y: 303, distance: 198.5
drag, startPoint x: 483, startPoint y: 402, endPoint x: 375, endPoint y: 372, distance: 111.2
drag, startPoint x: 486, startPoint y: 404, endPoint x: 366, endPoint y: 344, distance: 135.0
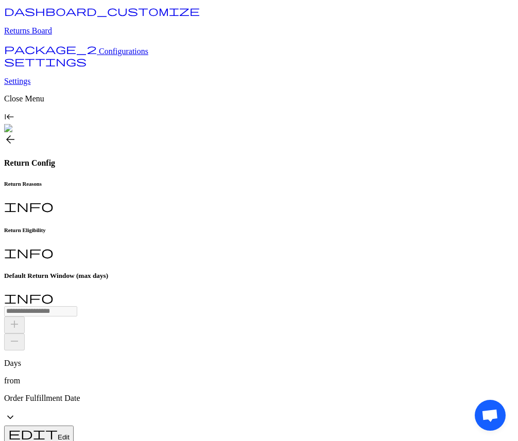
drag, startPoint x: 488, startPoint y: 410, endPoint x: 334, endPoint y: 337, distance: 170.3
drag, startPoint x: 491, startPoint y: 400, endPoint x: 351, endPoint y: 331, distance: 156.6
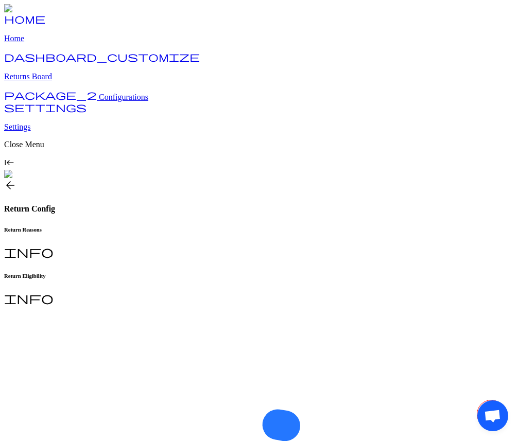
drag, startPoint x: 493, startPoint y: 401, endPoint x: 401, endPoint y: 367, distance: 97.8
click at [401, 367] on body "home Home dashboard_customize Returns Board package_2 Configurations settings S…" at bounding box center [259, 411] width 510 height 814
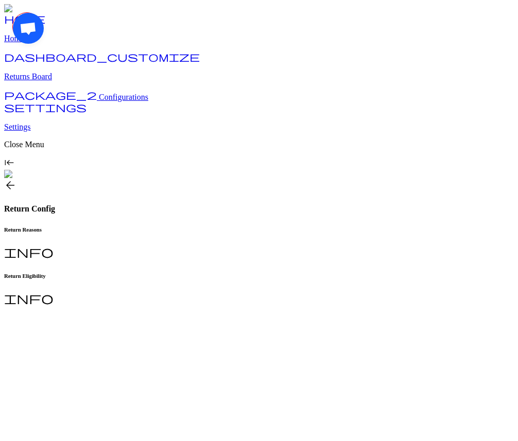
drag, startPoint x: 33, startPoint y: 40, endPoint x: 22, endPoint y: 126, distance: 86.8
click at [22, 126] on body "home Home dashboard_customize Returns Board package_2 Configurations settings S…" at bounding box center [259, 411] width 510 height 814
drag, startPoint x: 21, startPoint y: 408, endPoint x: 113, endPoint y: 329, distance: 122.0
click at [113, 329] on body "home Home dashboard_customize Returns Board package_2 Configurations settings S…" at bounding box center [259, 411] width 510 height 814
drag, startPoint x: 491, startPoint y: 41, endPoint x: 477, endPoint y: 130, distance: 90.3
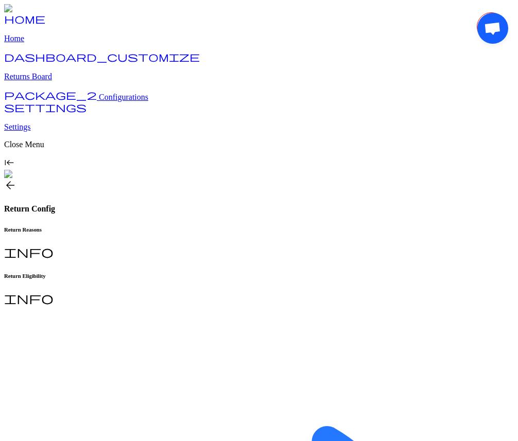
click at [477, 125] on body "home Home dashboard_customize Returns Board package_2 Configurations settings S…" at bounding box center [259, 411] width 510 height 814
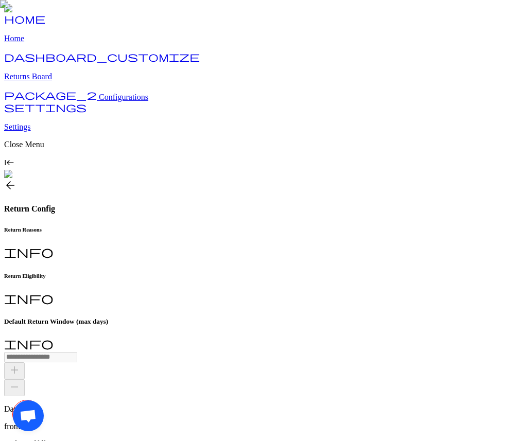
scroll to position [39, 0]
type input "**"
drag, startPoint x: 487, startPoint y: 403, endPoint x: 346, endPoint y: 364, distance: 147.0
drag, startPoint x: 29, startPoint y: 42, endPoint x: 0, endPoint y: 109, distance: 73.4
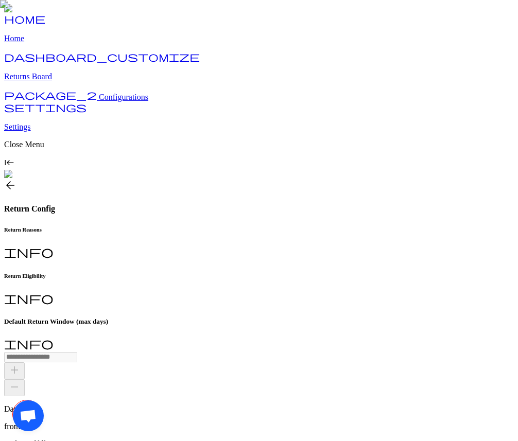
drag, startPoint x: 30, startPoint y: 407, endPoint x: 75, endPoint y: 270, distance: 144.1
drag, startPoint x: 493, startPoint y: 35, endPoint x: 479, endPoint y: 73, distance: 40.8
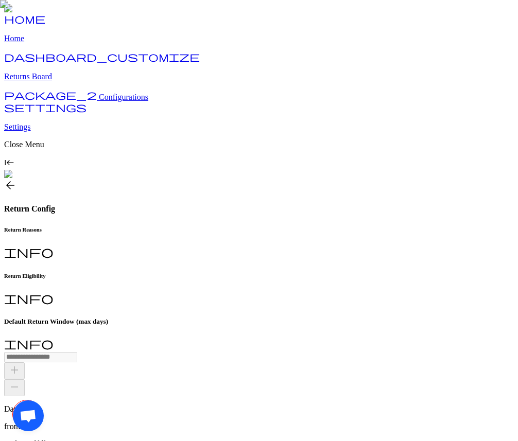
click at [30, 413] on span "Open chat" at bounding box center [28, 417] width 17 height 14
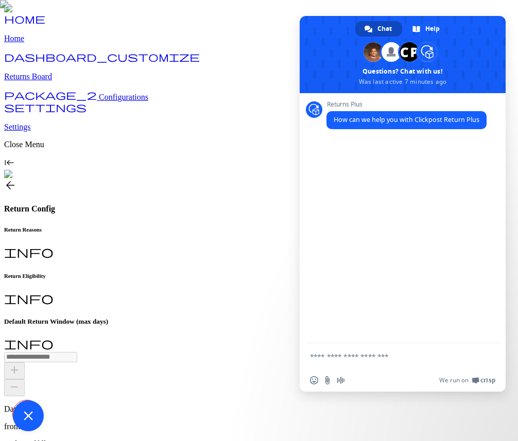
click at [327, 360] on textarea "Compose your message..." at bounding box center [391, 356] width 163 height 9
type textarea "******"
click at [28, 415] on span "Close chat" at bounding box center [28, 416] width 9 height 9
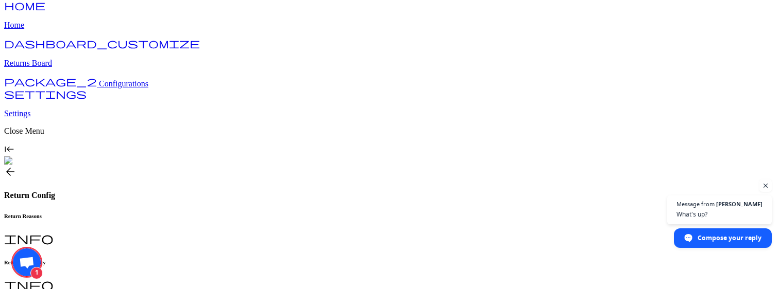
scroll to position [7, 0]
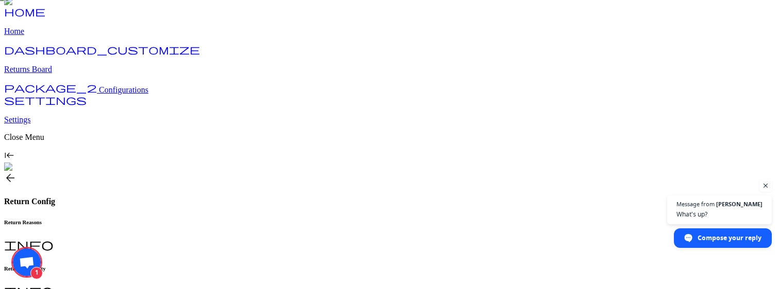
drag, startPoint x: 21, startPoint y: 259, endPoint x: 63, endPoint y: 225, distance: 54.6
drag, startPoint x: 748, startPoint y: 37, endPoint x: 692, endPoint y: 53, distance: 58.4
drag, startPoint x: 32, startPoint y: 257, endPoint x: 3, endPoint y: 185, distance: 77.6
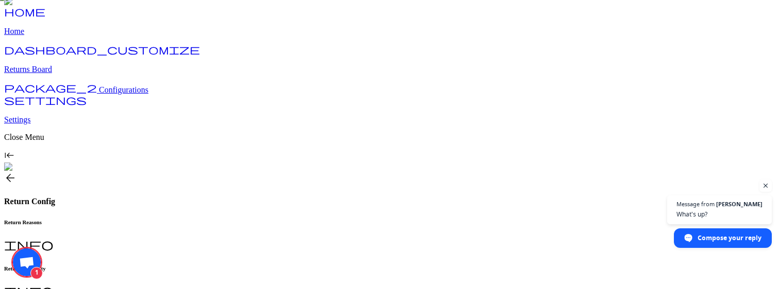
click at [26, 28] on span "Open chat" at bounding box center [27, 27] width 16 height 13
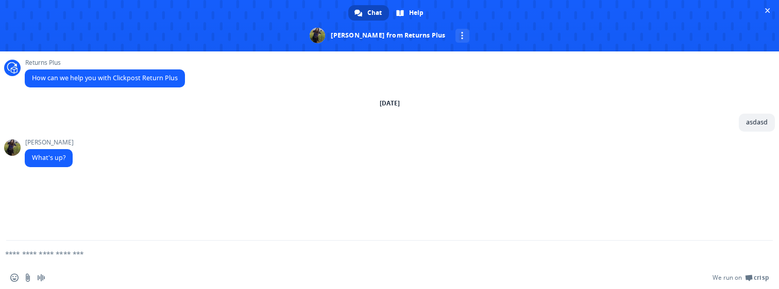
click at [92, 260] on form at bounding box center [378, 255] width 736 height 28
click at [67, 257] on textarea "Compose your message..." at bounding box center [373, 254] width 736 height 9
type textarea "**********"
click at [518, 6] on span "Close chat" at bounding box center [767, 10] width 11 height 11
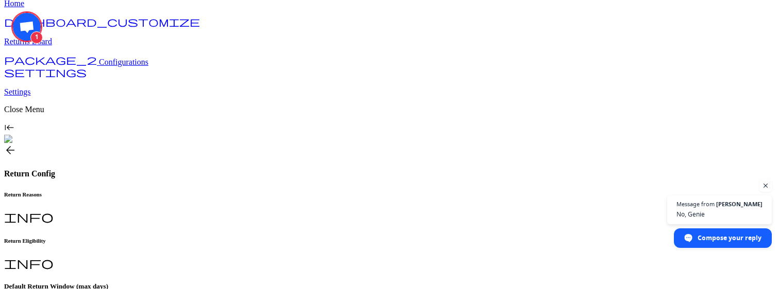
scroll to position [0, 0]
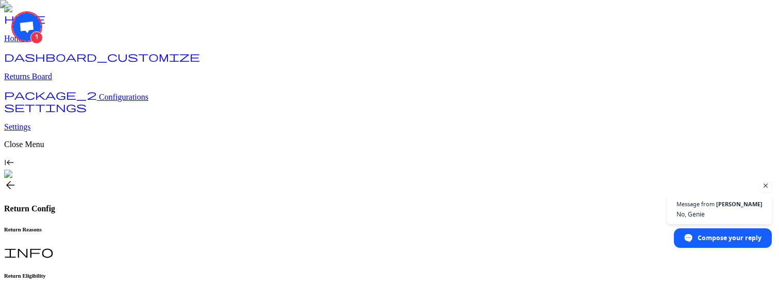
click at [16, 179] on span "arrow_back" at bounding box center [10, 185] width 12 height 12
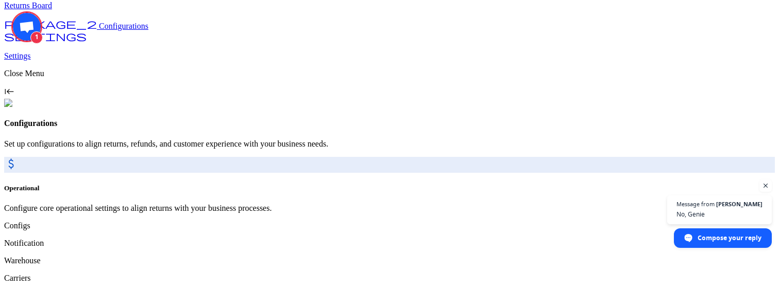
scroll to position [79, 0]
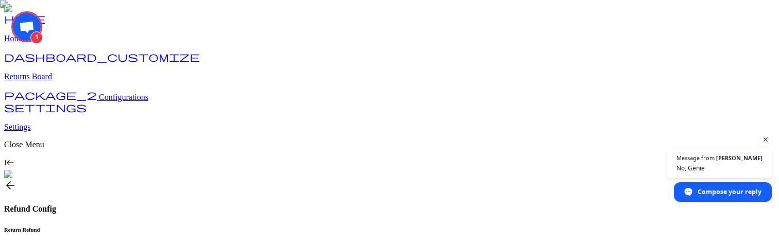
click at [16, 179] on span "arrow_back" at bounding box center [10, 185] width 12 height 12
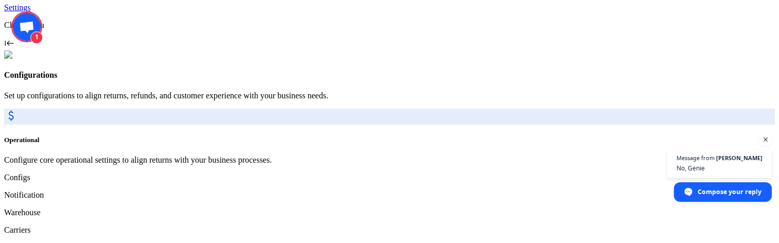
scroll to position [126, 0]
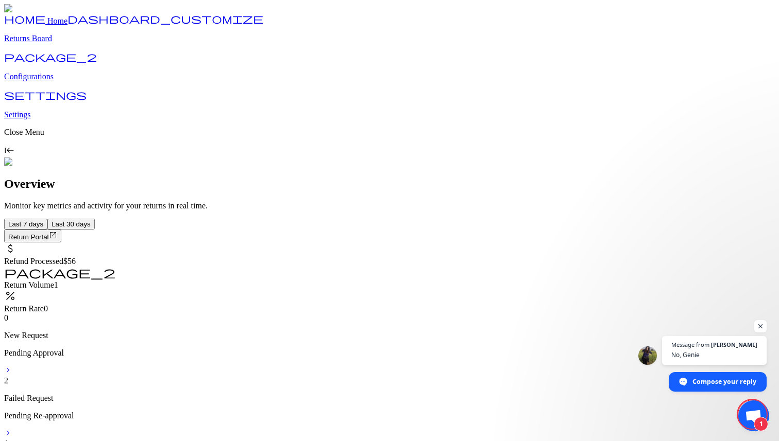
click at [48, 81] on p "Configurations" at bounding box center [389, 76] width 771 height 9
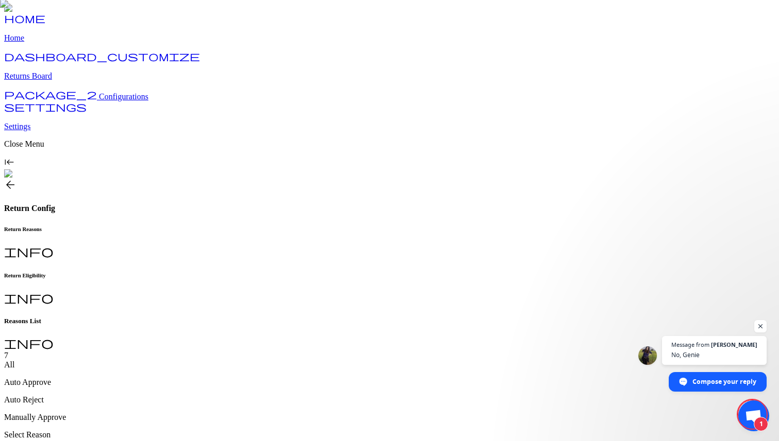
scroll to position [23, 0]
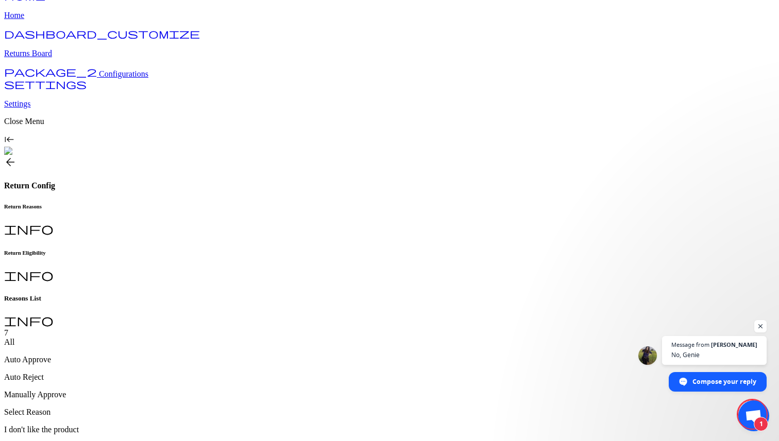
click at [267, 250] on h6 "Return Eligibility" at bounding box center [389, 253] width 771 height 6
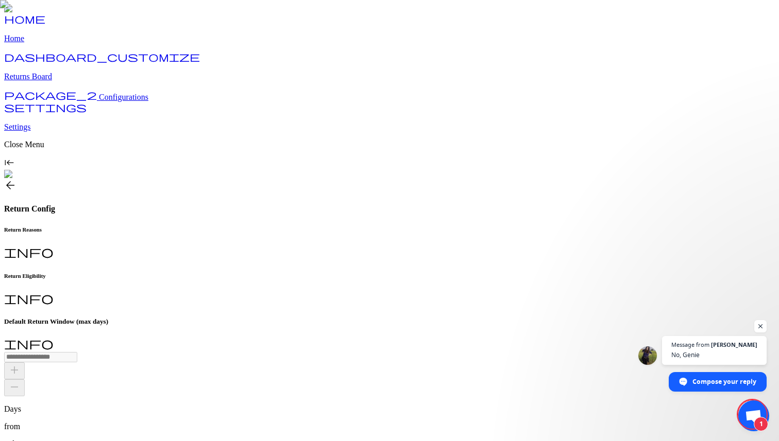
type input "**"
click at [196, 227] on h6 "Return Reasons" at bounding box center [389, 230] width 771 height 6
click at [16, 179] on span "arrow_back" at bounding box center [10, 185] width 12 height 12
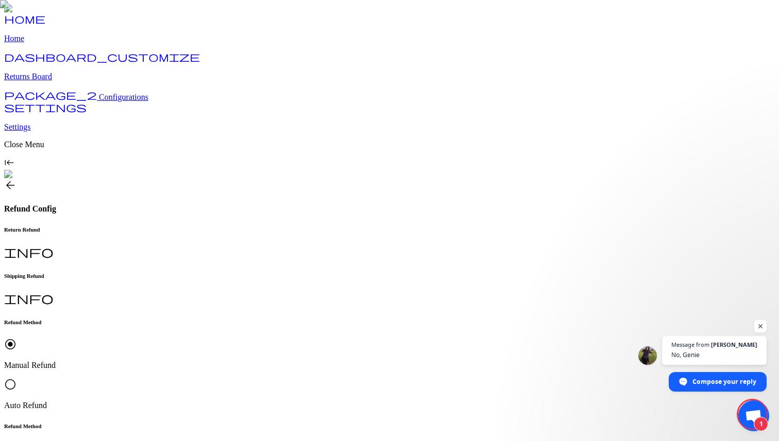
click at [280, 401] on p "Auto Refund" at bounding box center [389, 405] width 771 height 9
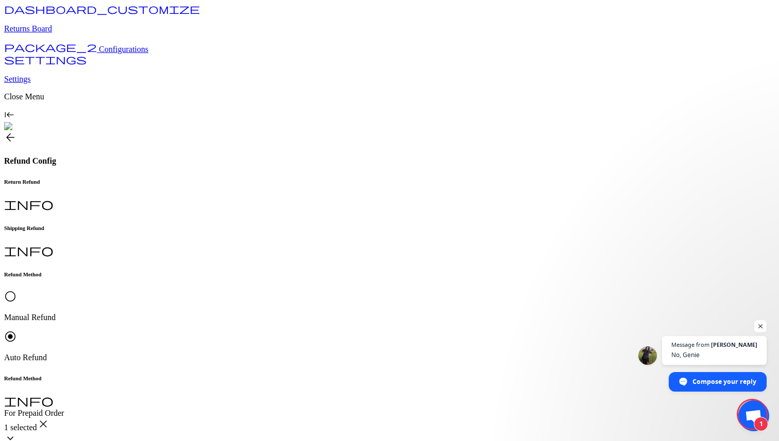
scroll to position [25, 0]
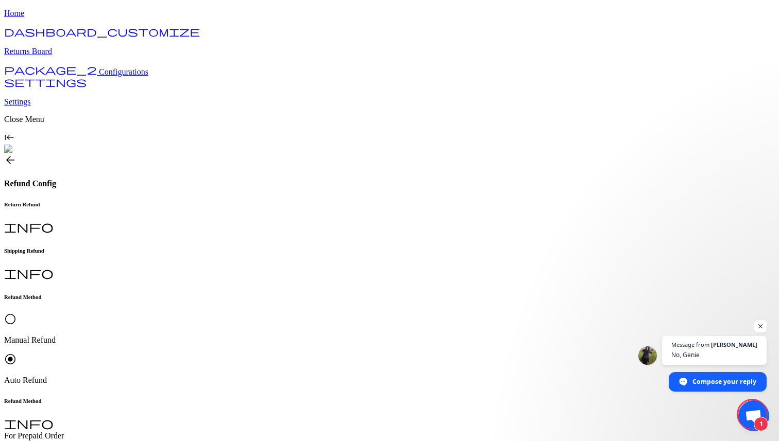
click at [258, 248] on h6 "Shipping Refund" at bounding box center [389, 251] width 771 height 6
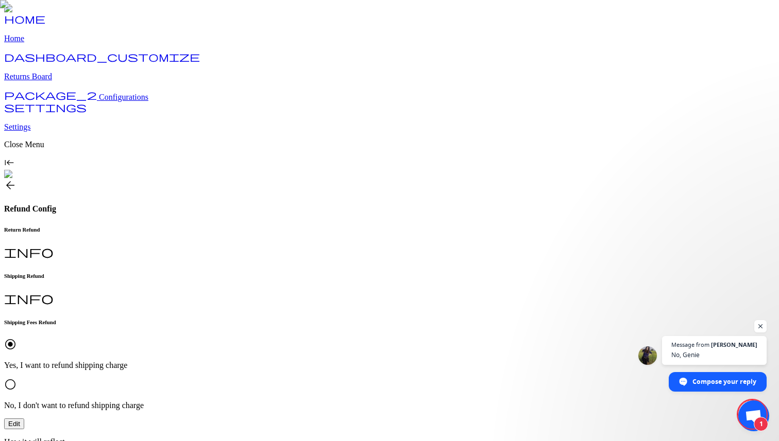
click at [99, 101] on span "Configurations" at bounding box center [123, 97] width 49 height 9
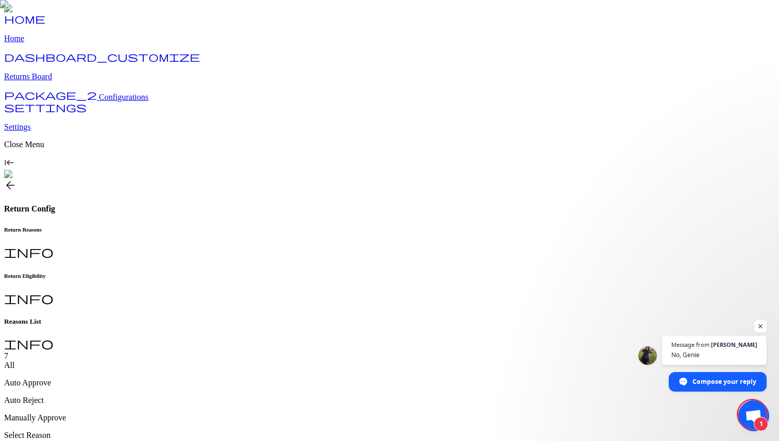
scroll to position [23, 0]
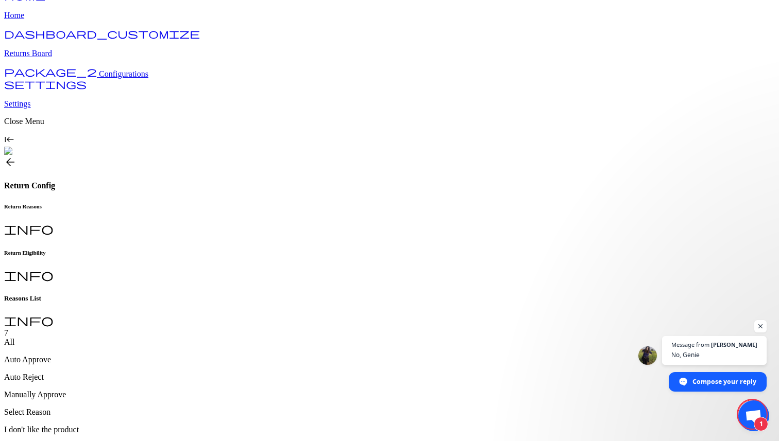
click at [263, 250] on h6 "Return Eligibility" at bounding box center [389, 253] width 771 height 6
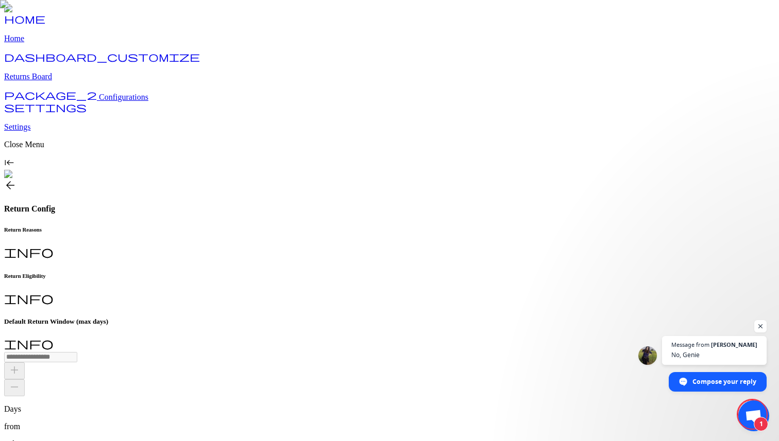
type input "**"
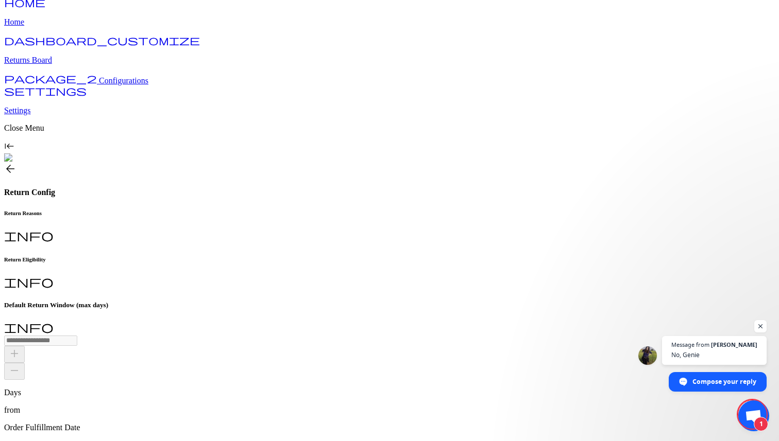
click at [753, 416] on span "Open chat" at bounding box center [753, 417] width 17 height 14
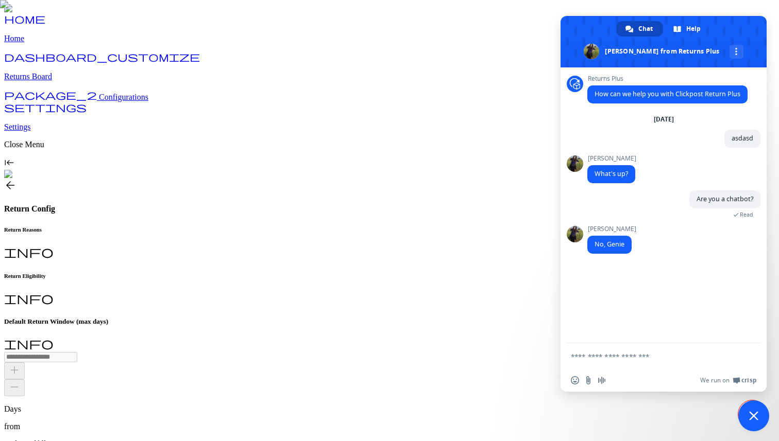
scroll to position [9, 0]
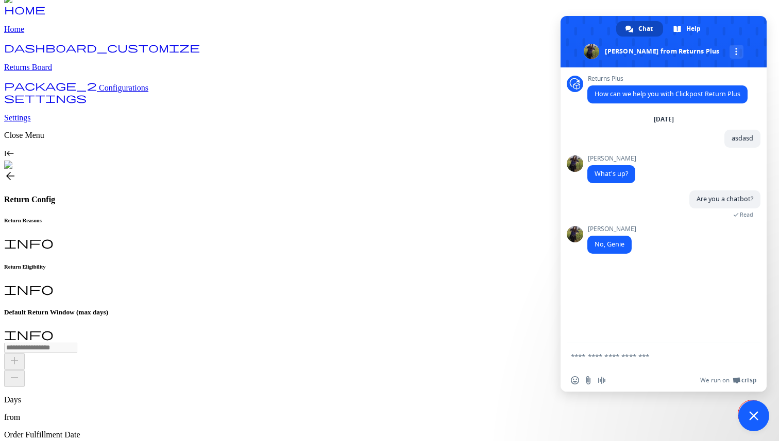
click at [745, 422] on span "Close chat" at bounding box center [753, 416] width 31 height 31
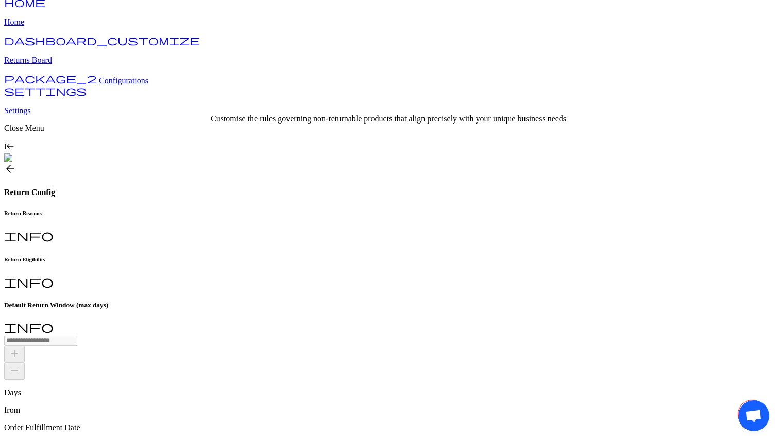
scroll to position [0, 0]
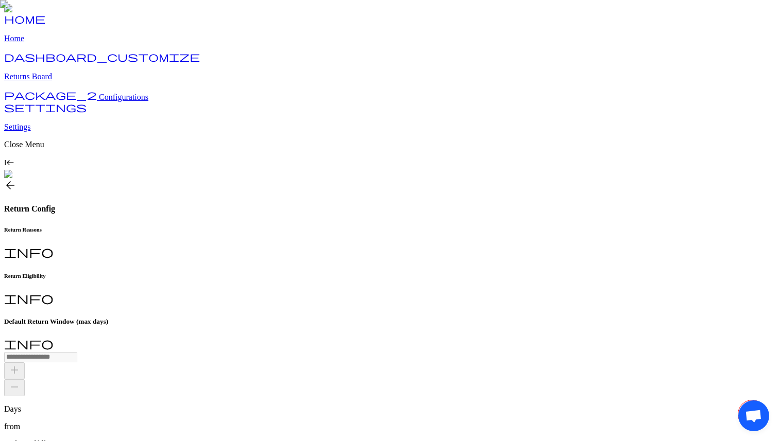
type input "**"
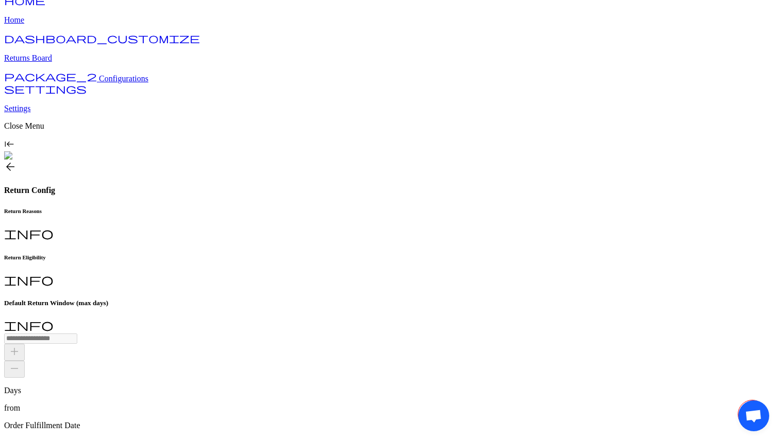
scroll to position [0, 0]
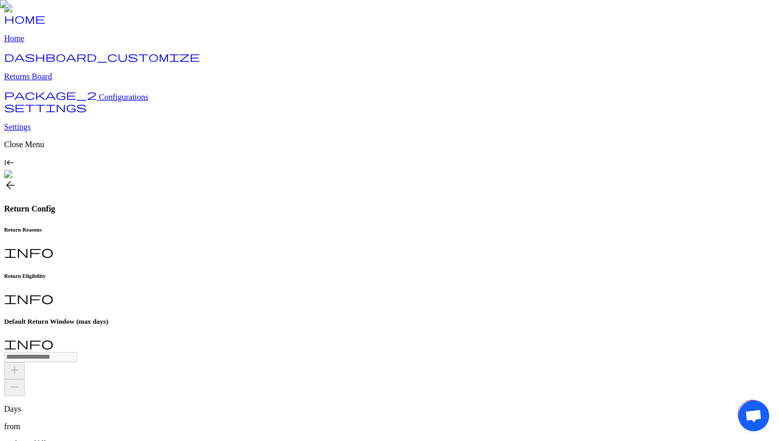
scroll to position [9, 0]
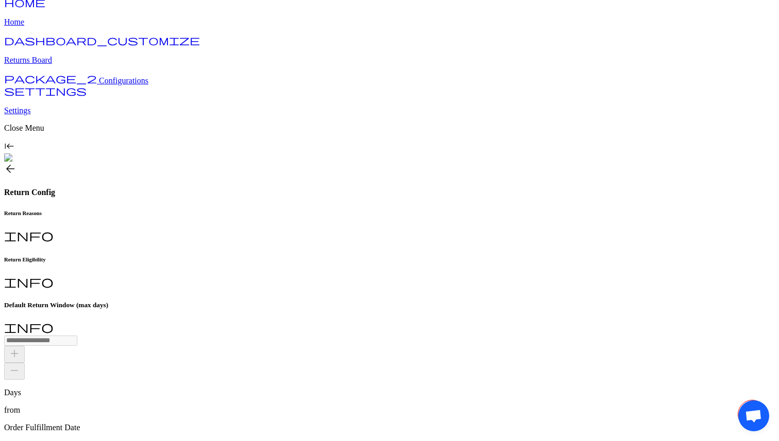
scroll to position [19, 0]
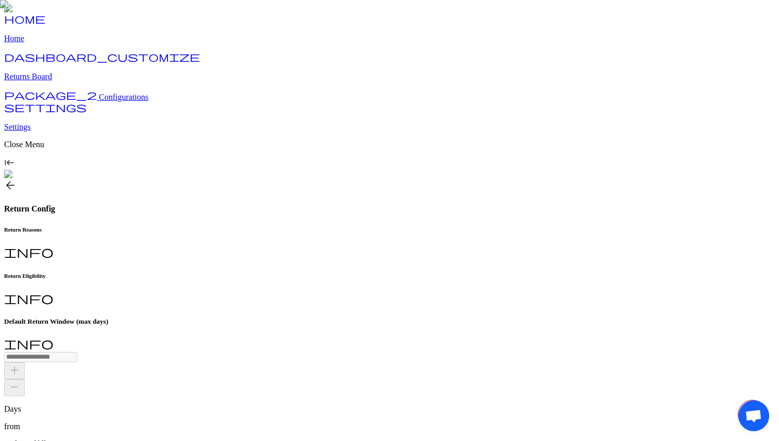
scroll to position [9, 0]
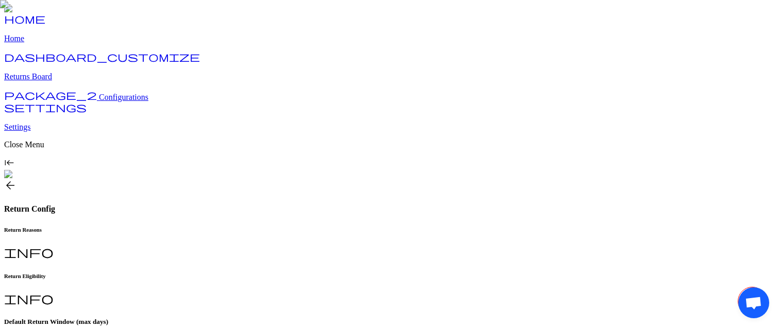
scroll to position [123, 0]
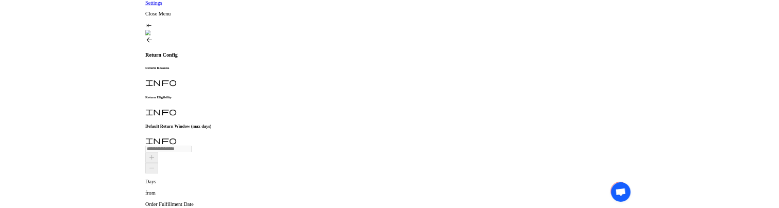
scroll to position [118, 0]
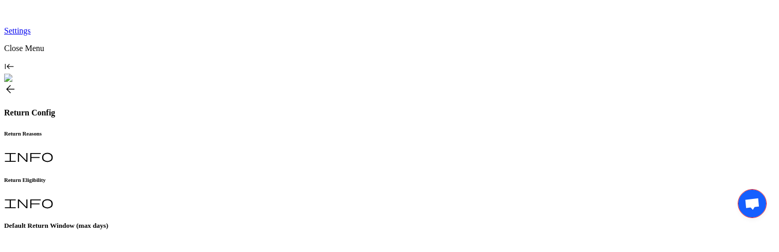
scroll to position [92, 0]
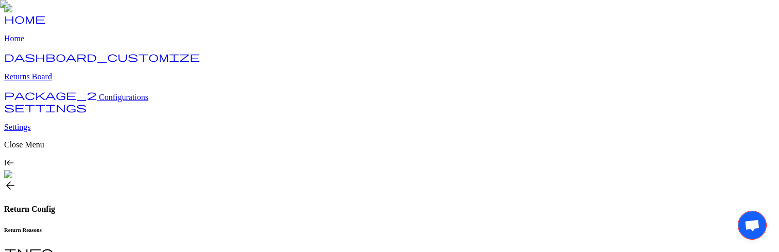
type input "**"
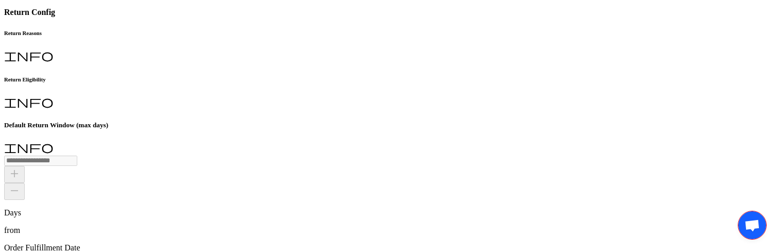
scroll to position [199, 0]
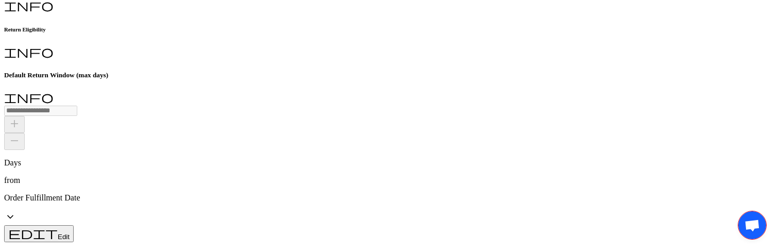
scroll to position [247, 0]
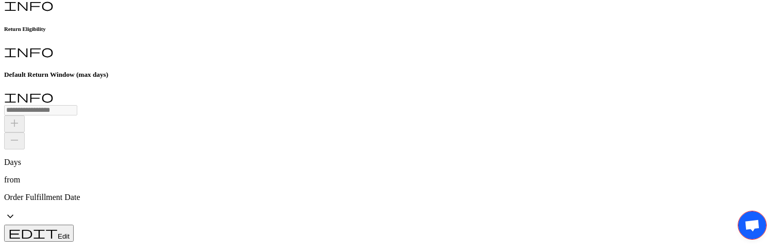
scroll to position [227, 0]
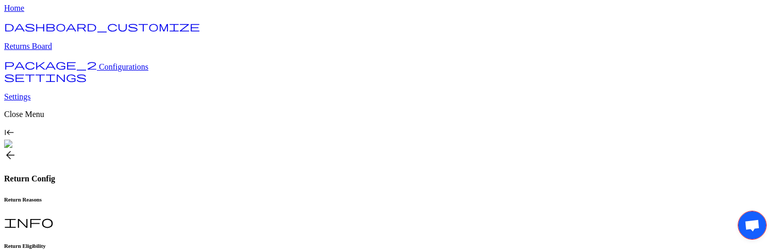
scroll to position [0, 0]
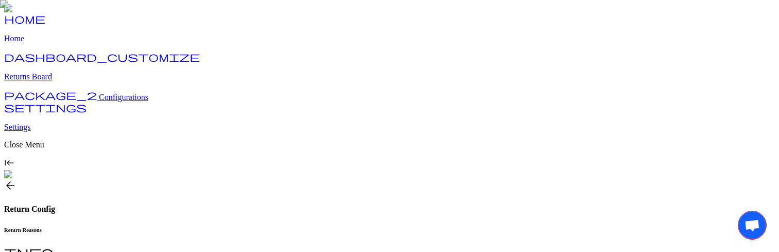
scroll to position [199, 0]
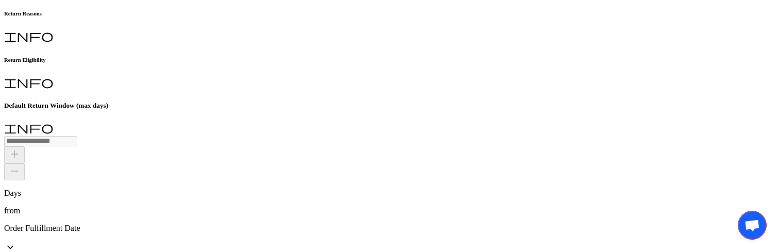
scroll to position [220, 0]
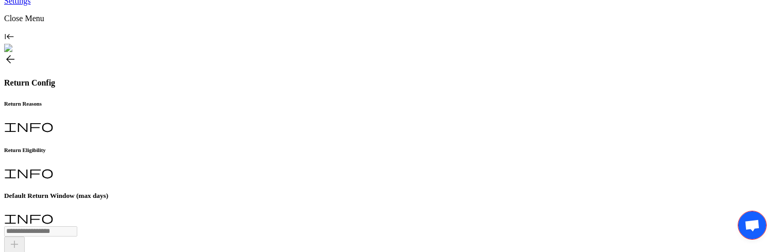
scroll to position [192, 0]
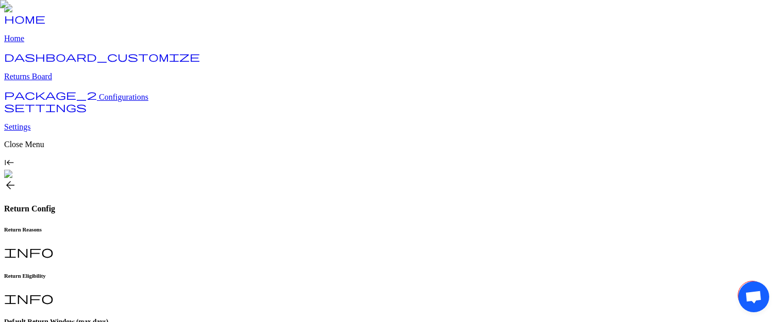
scroll to position [135, 0]
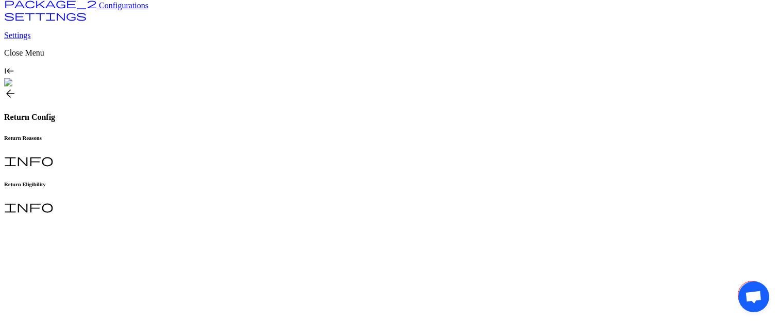
scroll to position [0, 0]
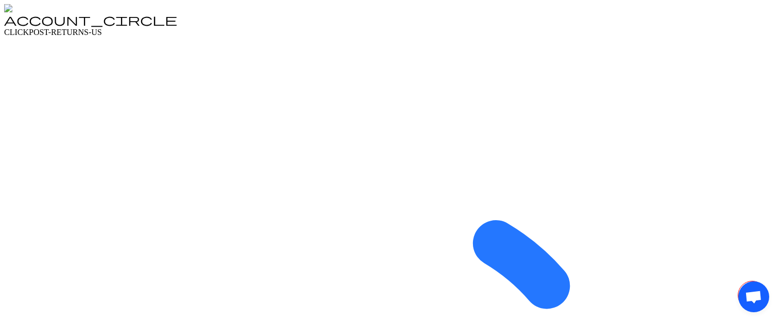
scroll to position [27, 0]
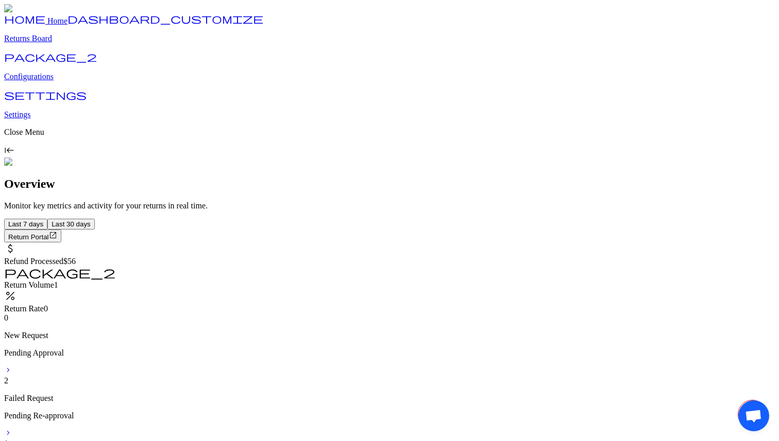
click at [57, 81] on p "Configurations" at bounding box center [389, 76] width 771 height 9
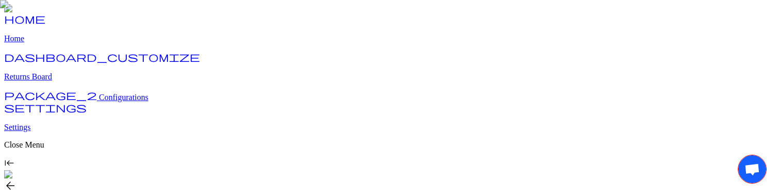
type input "**********"
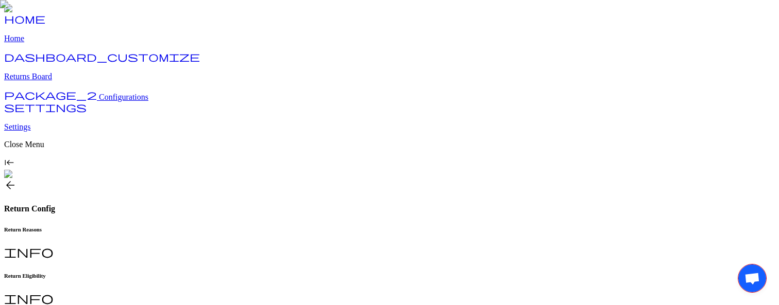
click at [269, 273] on h6 "Return Eligibility" at bounding box center [389, 276] width 771 height 6
click at [252, 273] on h6 "Return Eligibility" at bounding box center [389, 276] width 771 height 6
type input "**"
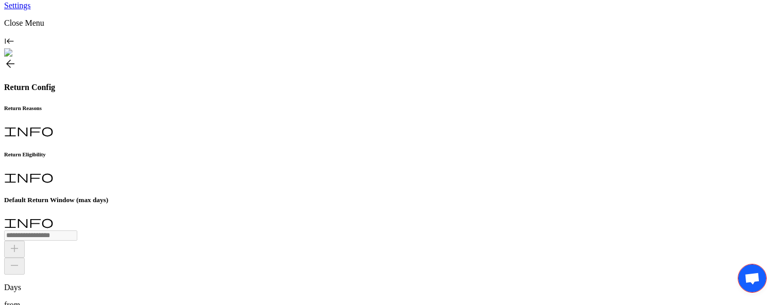
scroll to position [145, 0]
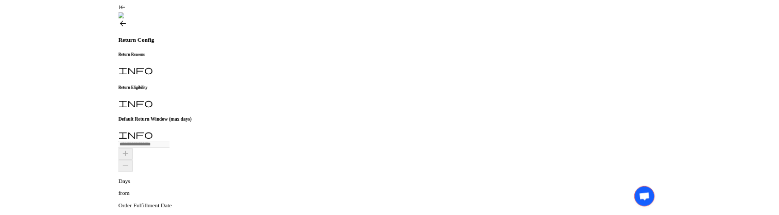
scroll to position [199, 0]
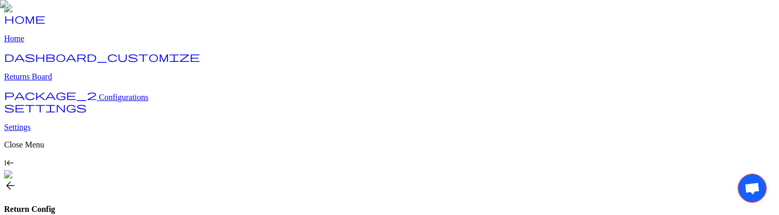
type input "**"
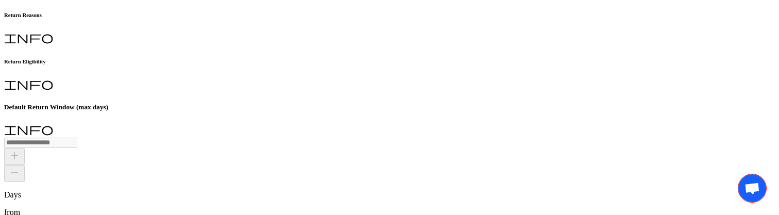
scroll to position [209, 0]
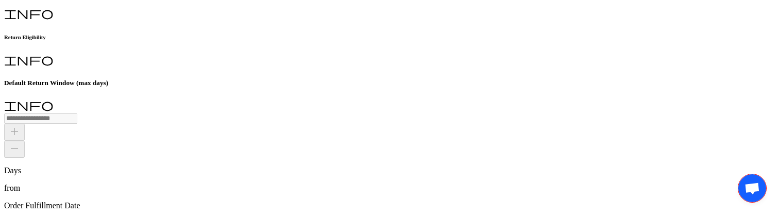
scroll to position [243, 0]
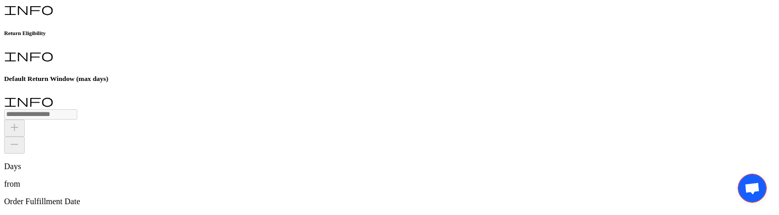
scroll to position [236, 0]
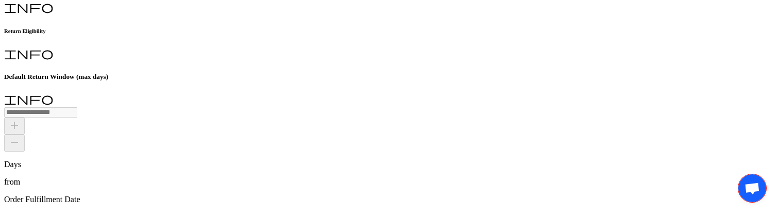
scroll to position [243, 0]
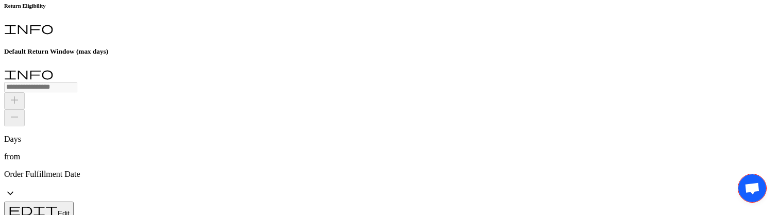
scroll to position [262, 0]
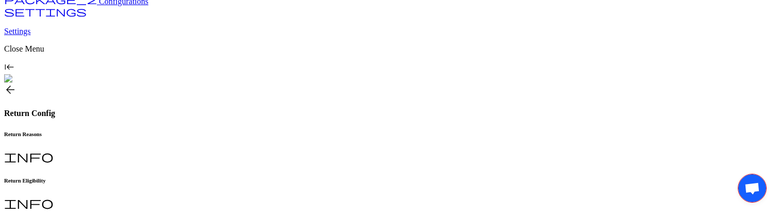
scroll to position [92, 0]
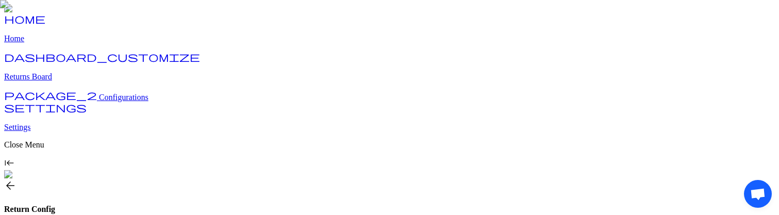
type input "**"
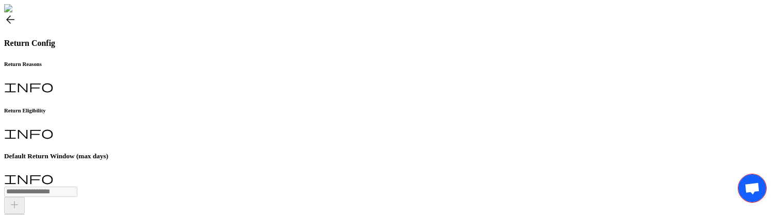
scroll to position [224, 0]
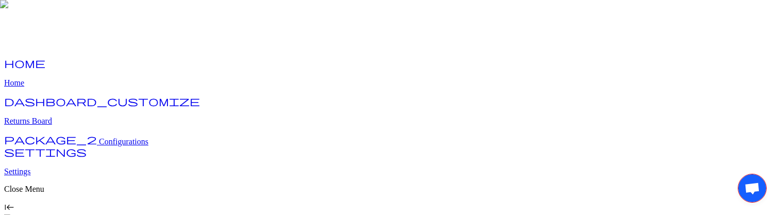
scroll to position [236, 0]
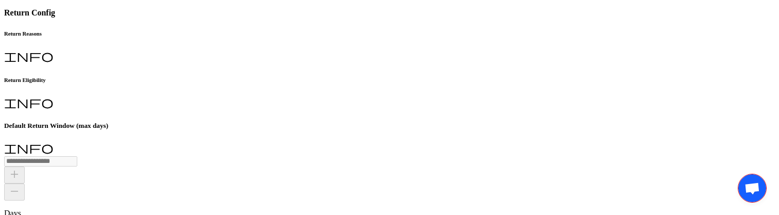
scroll to position [228, 0]
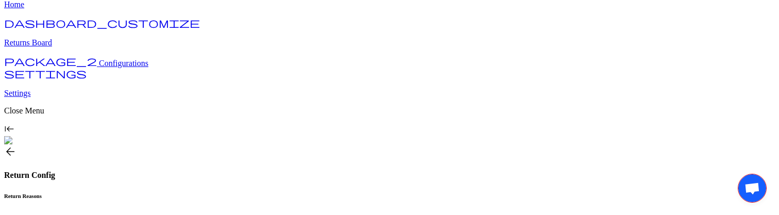
scroll to position [74, 0]
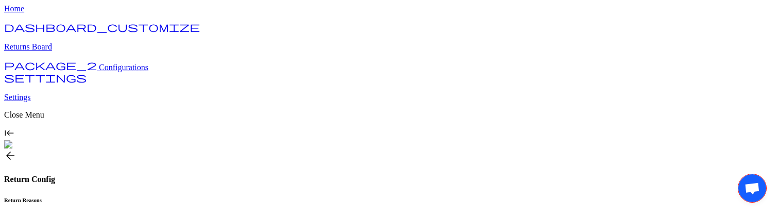
type input "**"
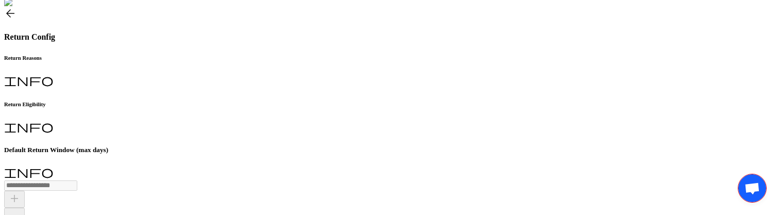
scroll to position [236, 0]
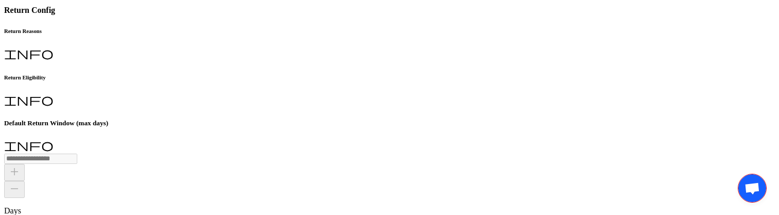
scroll to position [239, 0]
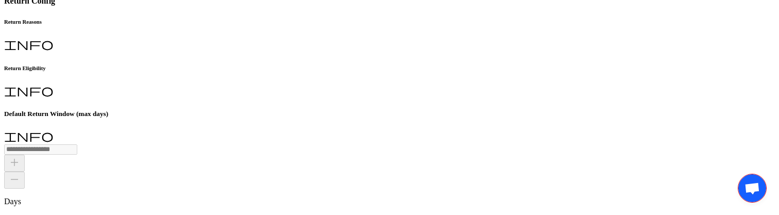
scroll to position [251, 0]
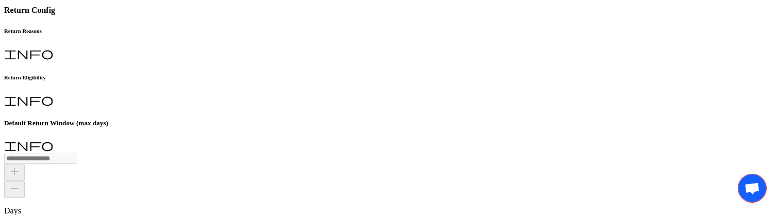
scroll to position [235, 0]
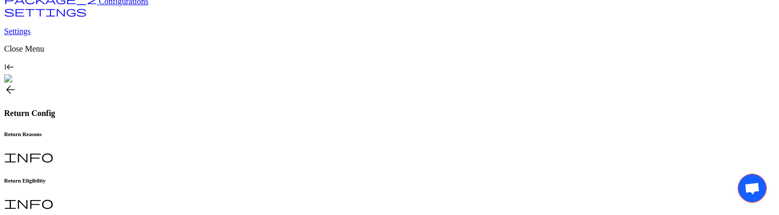
scroll to position [92, 0]
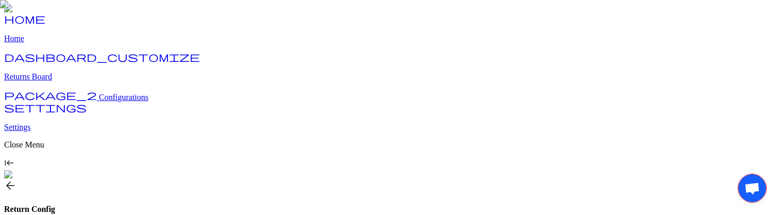
type input "**"
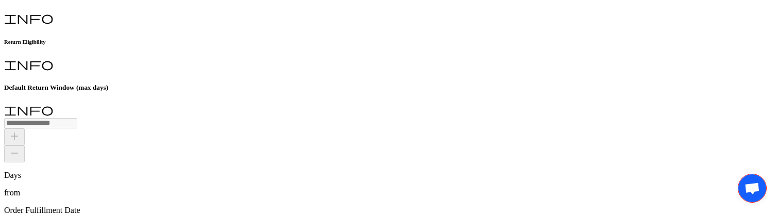
scroll to position [236, 0]
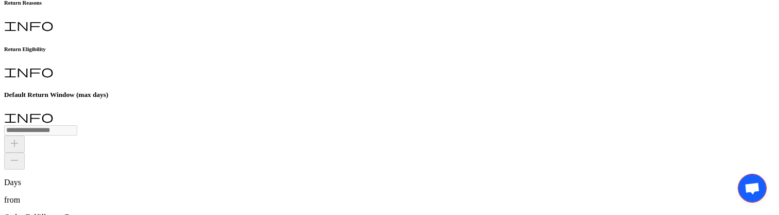
scroll to position [225, 0]
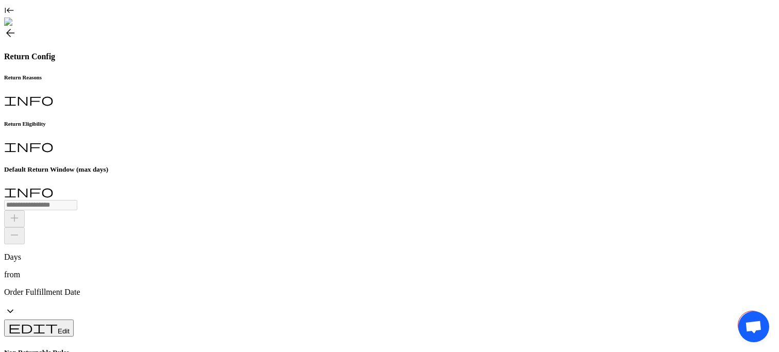
scroll to position [152, 0]
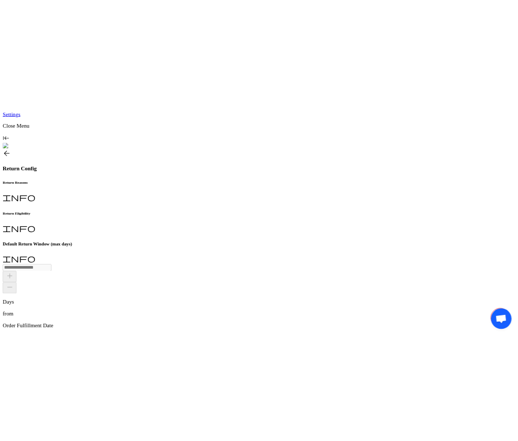
scroll to position [48, 0]
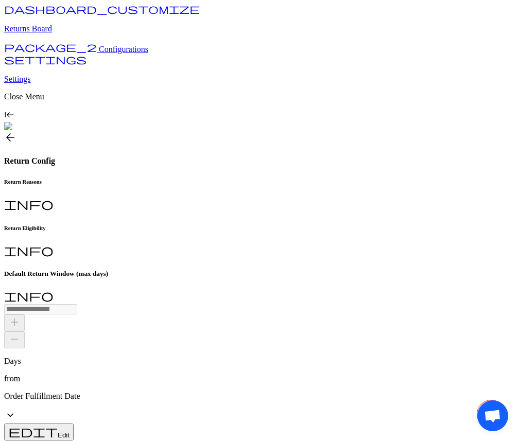
click at [14, 120] on span "keyboard_tab_rtl" at bounding box center [9, 115] width 10 height 10
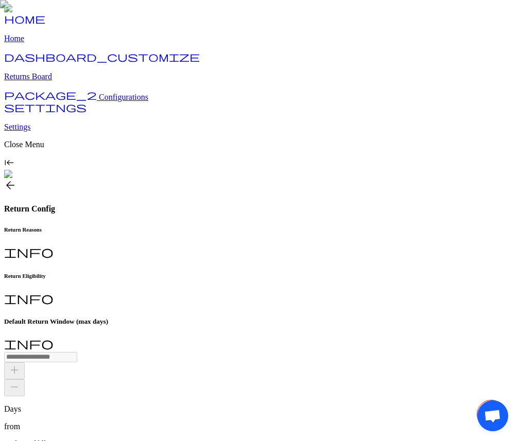
scroll to position [39, 0]
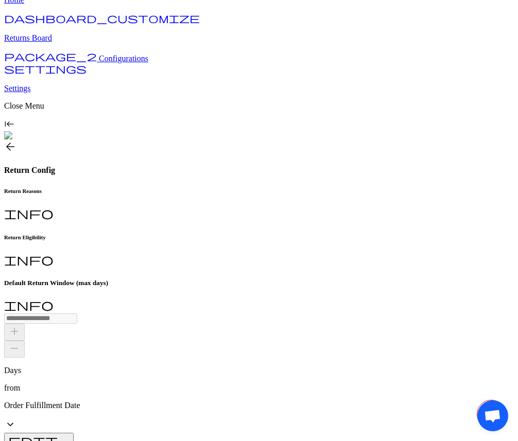
click at [184, 188] on h6 "Return Reasons" at bounding box center [259, 191] width 510 height 6
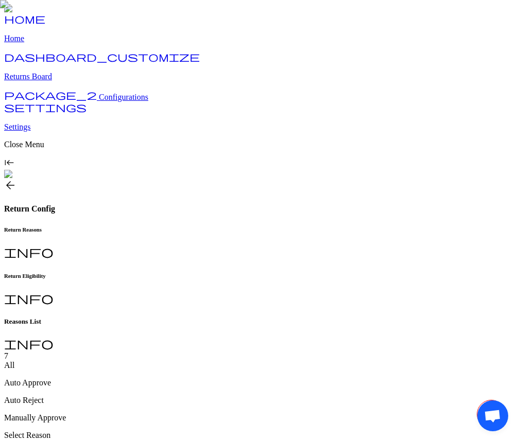
click at [16, 179] on span "arrow_back" at bounding box center [10, 185] width 12 height 12
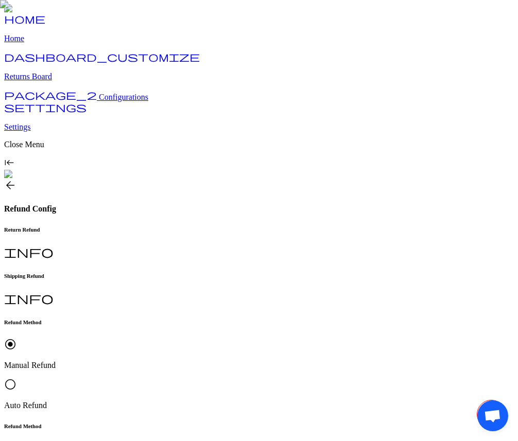
click at [271, 401] on p "Auto Refund" at bounding box center [259, 405] width 510 height 9
click at [248, 273] on h6 "Shipping Refund" at bounding box center [259, 276] width 510 height 6
click at [16, 179] on span "arrow_back" at bounding box center [10, 185] width 12 height 12
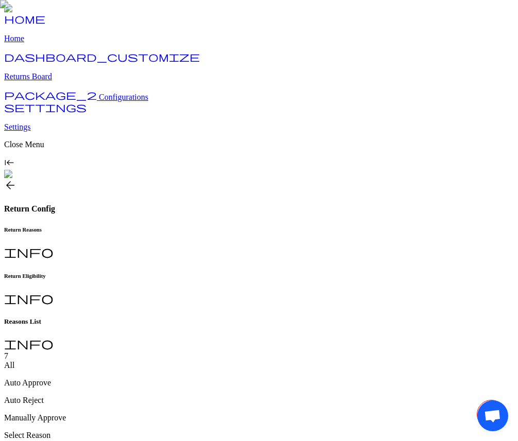
click at [14, 168] on span "keyboard_tab_rtl" at bounding box center [9, 163] width 10 height 10
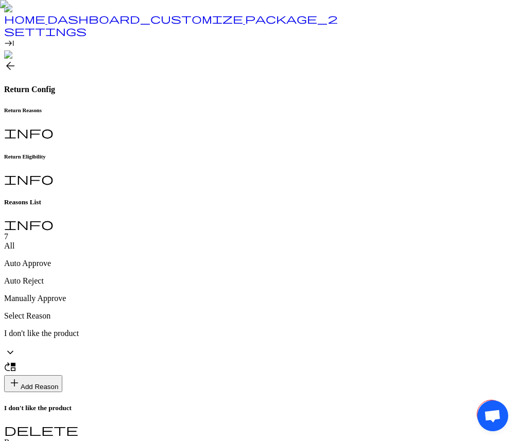
scroll to position [23, 0]
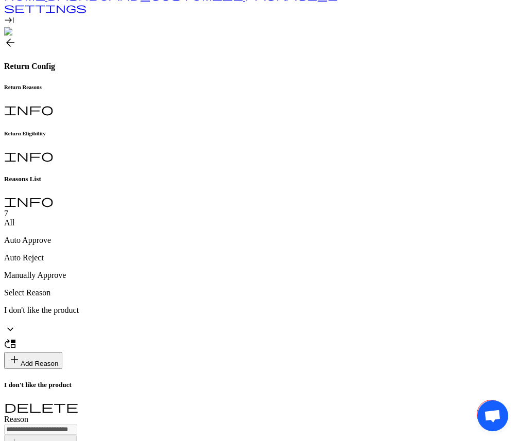
click at [190, 130] on h6 "Return Eligibility" at bounding box center [259, 133] width 510 height 6
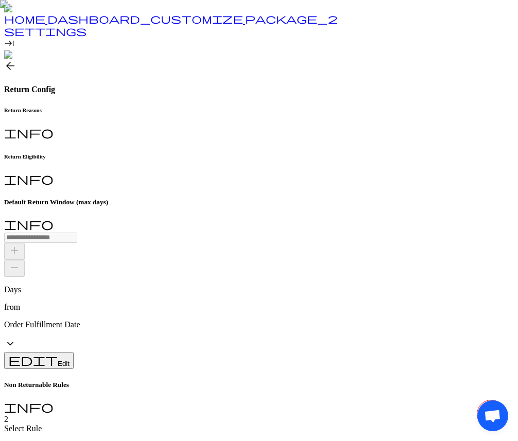
scroll to position [28, 0]
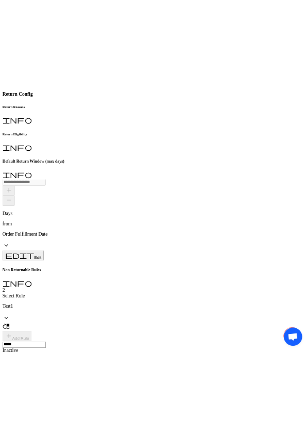
scroll to position [37, 0]
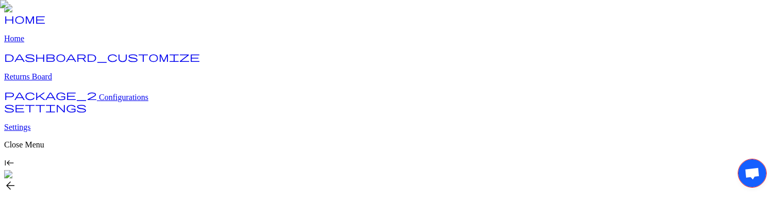
click at [99, 101] on span "Configurations" at bounding box center [123, 97] width 49 height 9
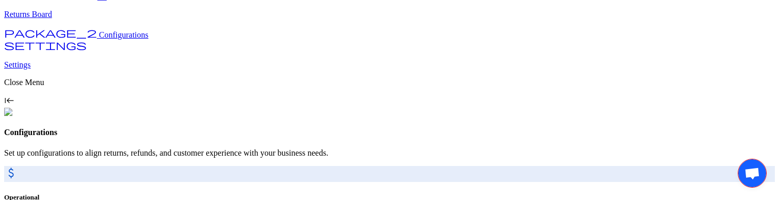
scroll to position [169, 0]
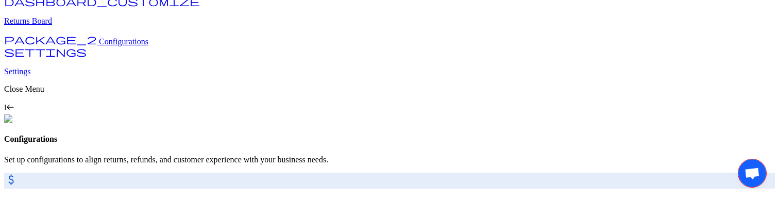
scroll to position [0, 0]
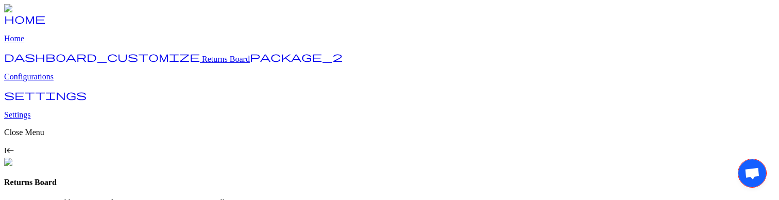
scroll to position [32, 0]
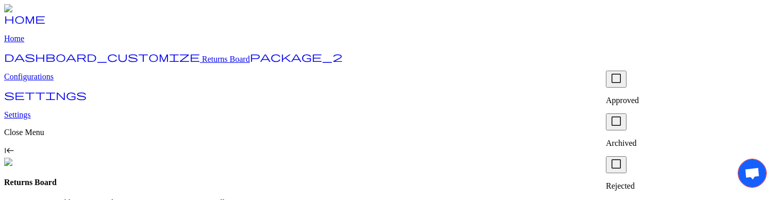
click at [620, 84] on span "check_box_outline_blank" at bounding box center [616, 78] width 12 height 12
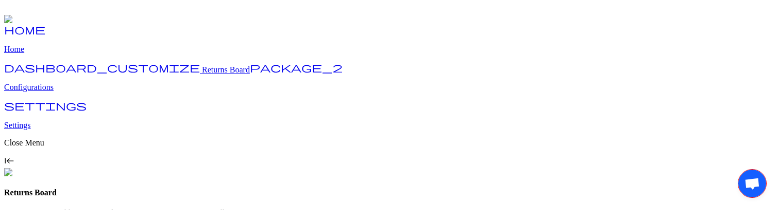
scroll to position [79, 0]
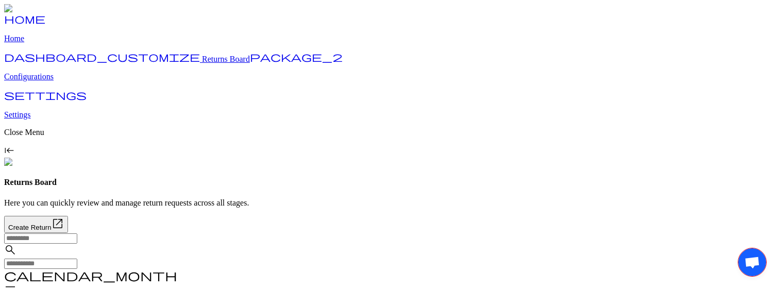
scroll to position [11, 0]
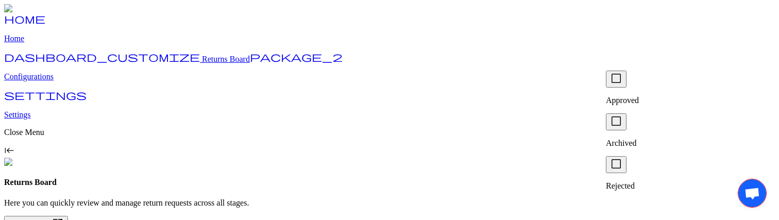
click at [622, 84] on span "check_box_outline_blank" at bounding box center [616, 78] width 12 height 12
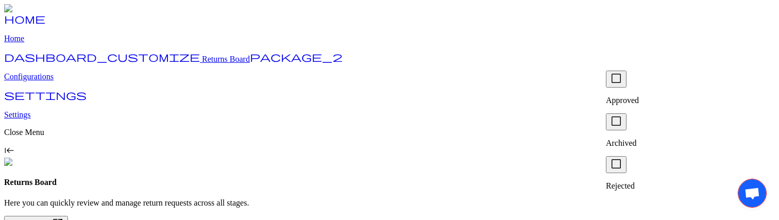
click at [620, 84] on span "check_box_outline_blank" at bounding box center [616, 78] width 12 height 12
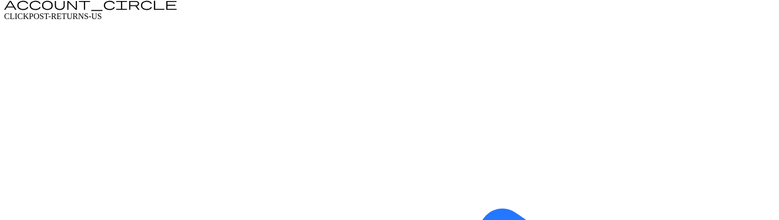
scroll to position [25, 0]
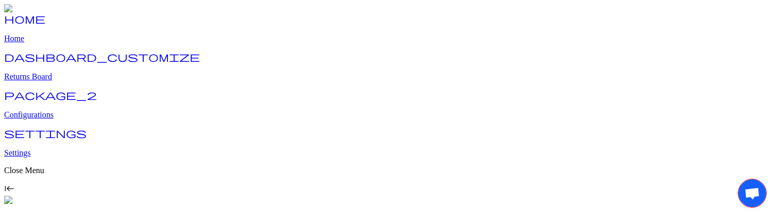
click at [64, 112] on p "Configurations" at bounding box center [389, 114] width 771 height 9
click at [56, 81] on p "Returns Board" at bounding box center [389, 76] width 771 height 9
